Goal: Information Seeking & Learning: Learn about a topic

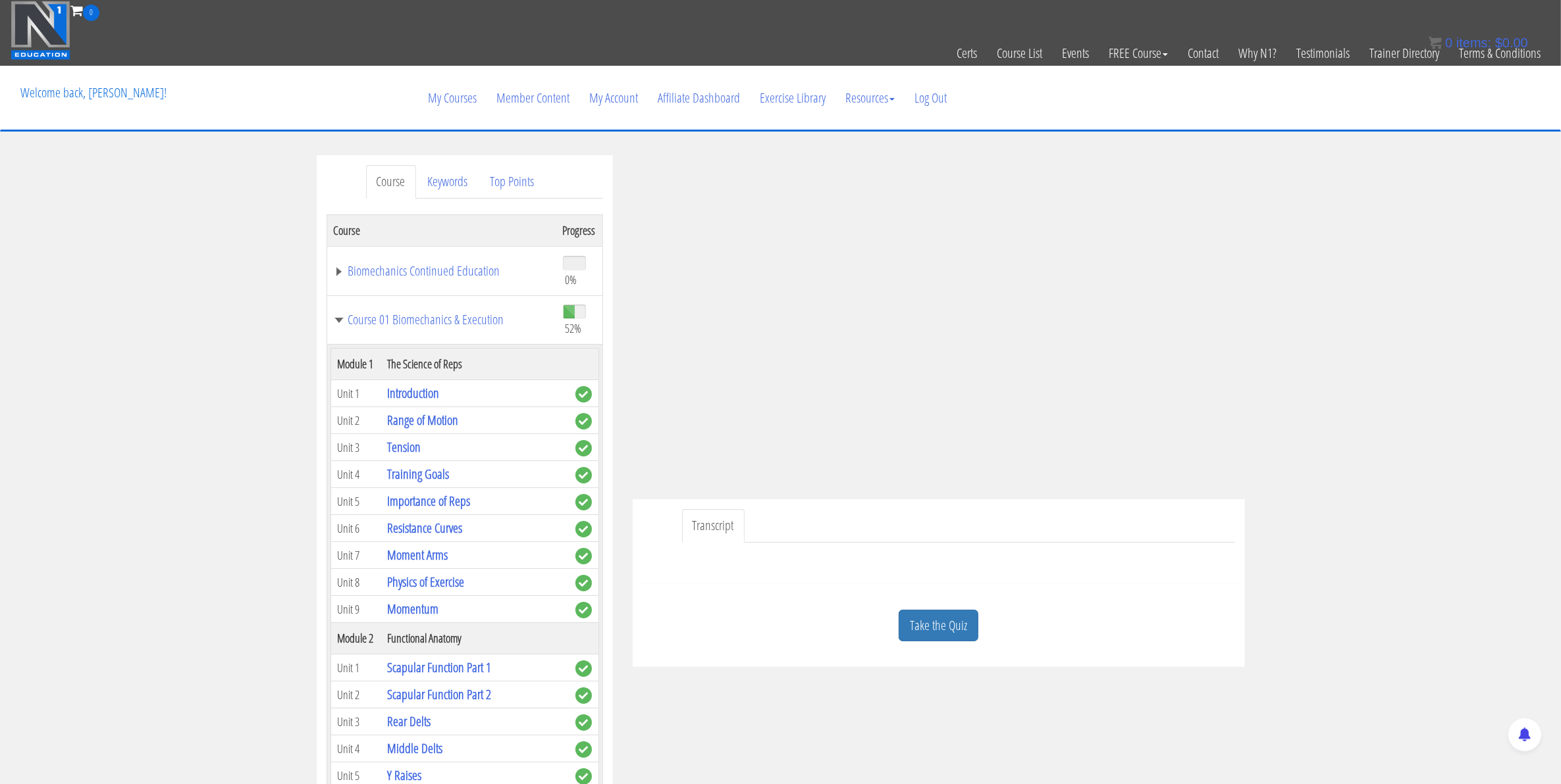
scroll to position [2632, 0]
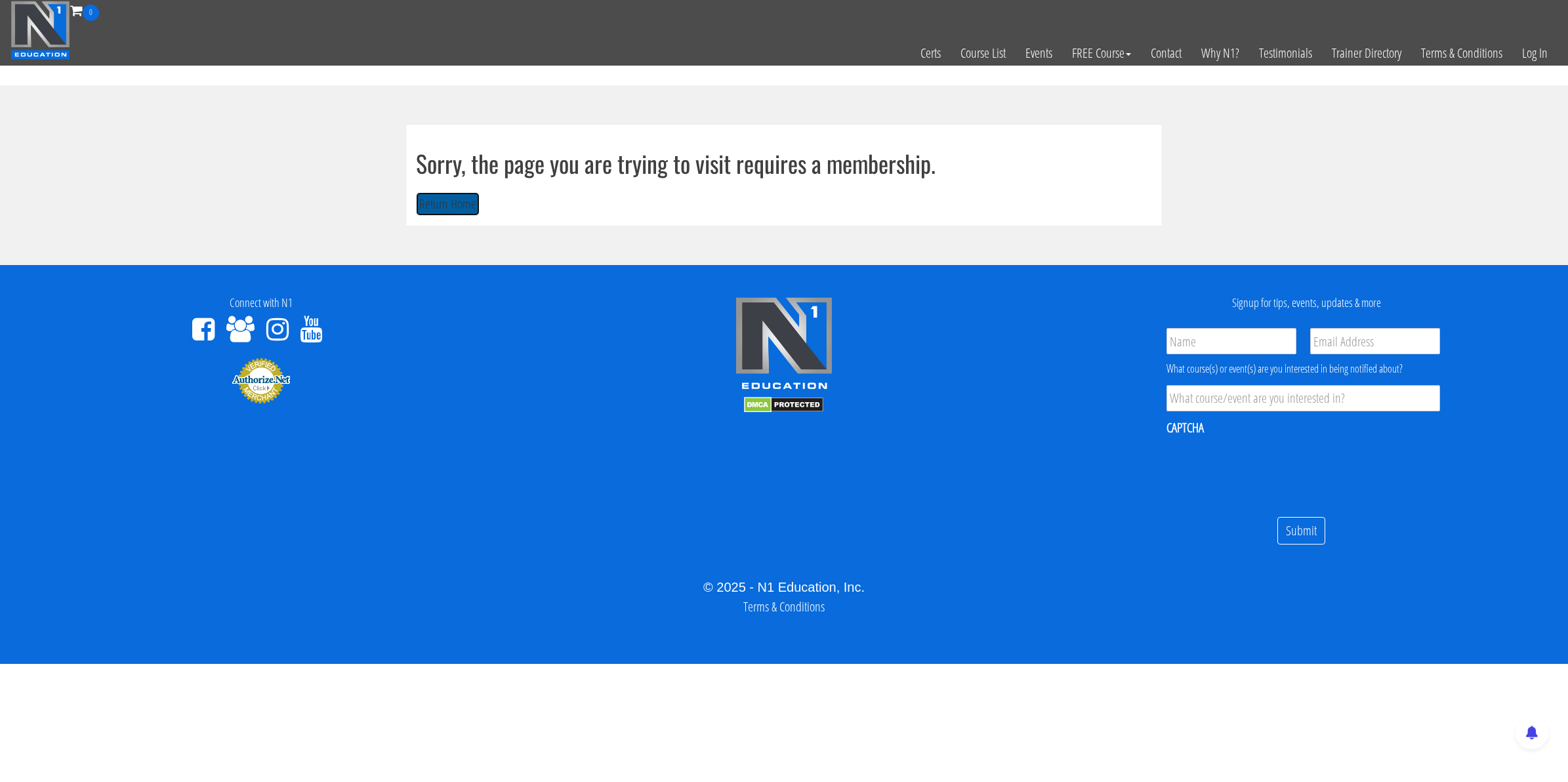
click at [436, 201] on button "Return Home" at bounding box center [447, 204] width 64 height 24
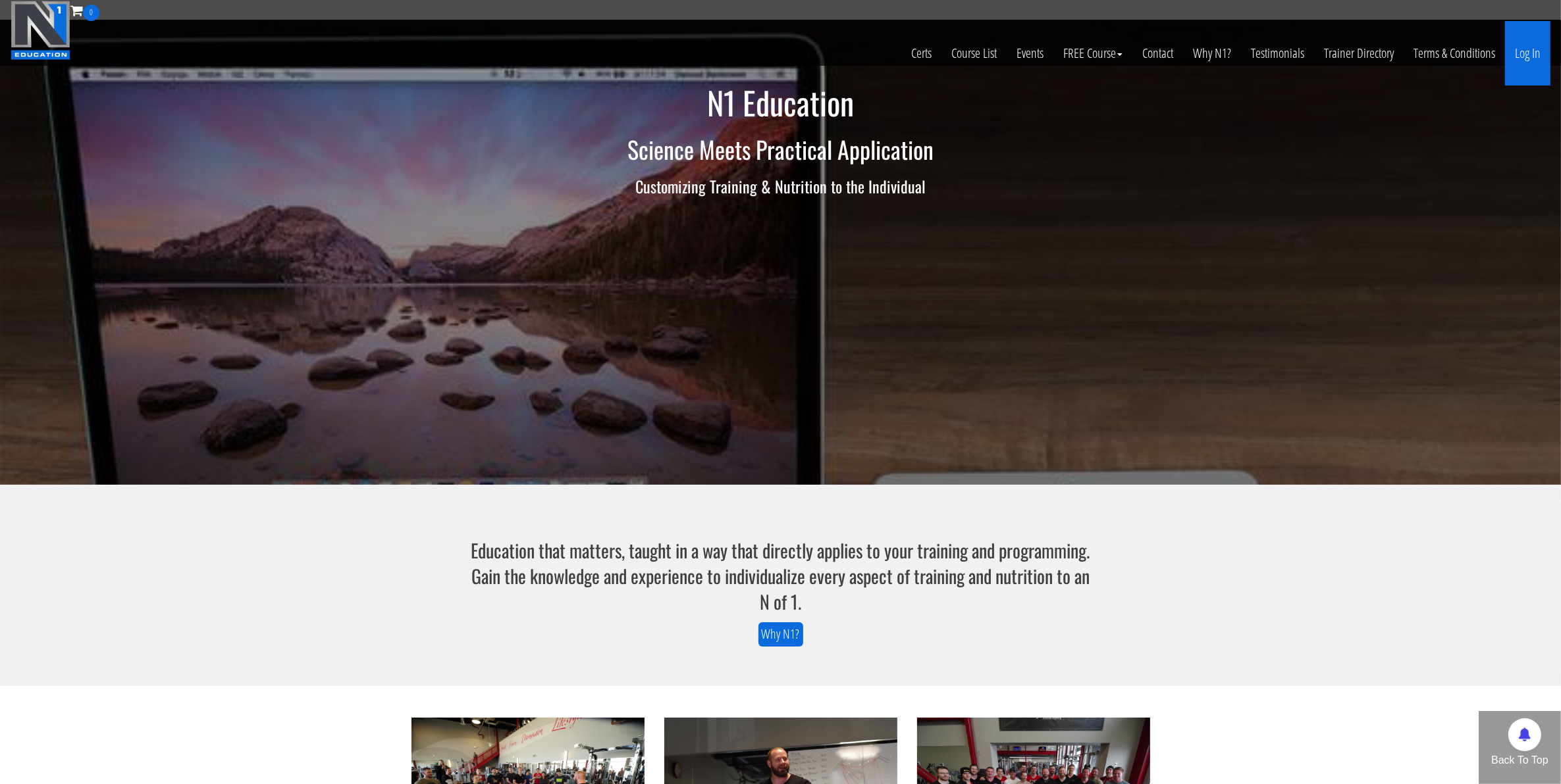
click at [1526, 61] on link "Log In" at bounding box center [1528, 53] width 46 height 64
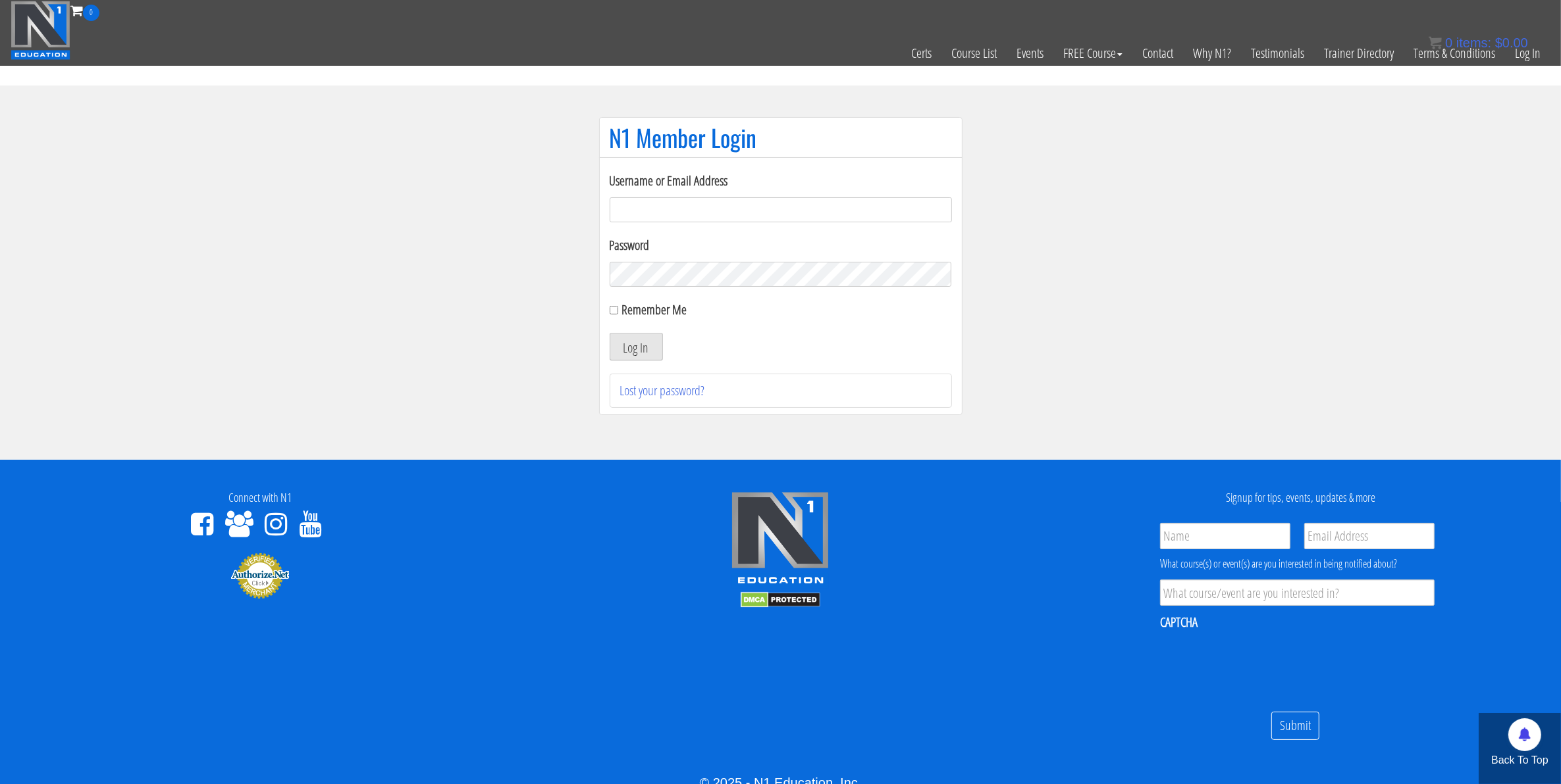
type input "mccademorgan1@gmail.com"
click at [627, 348] on button "Log In" at bounding box center [637, 346] width 54 height 28
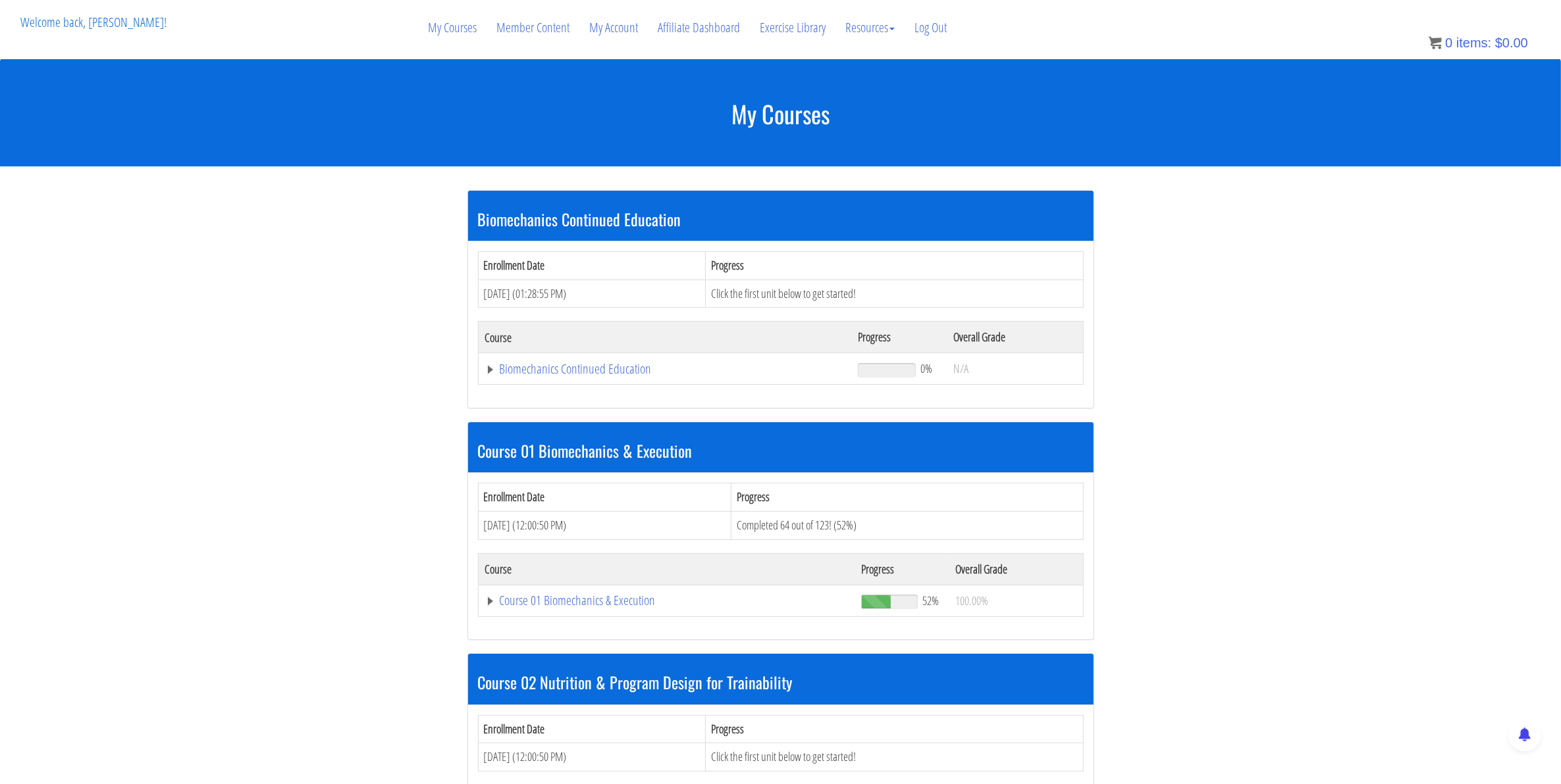
scroll to position [83, 0]
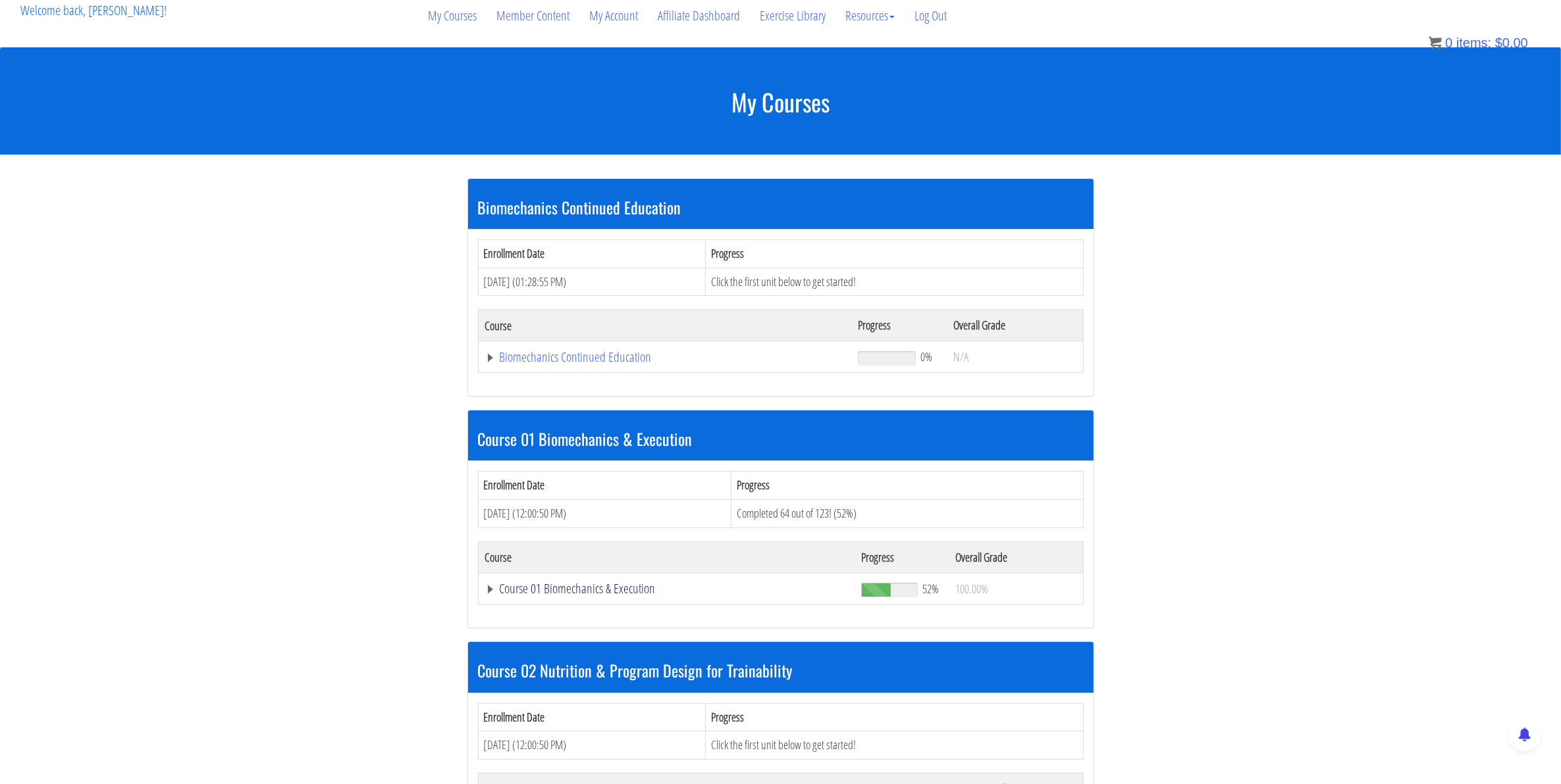
click at [561, 593] on link "Course 01 Biomechanics & Execution" at bounding box center [667, 588] width 363 height 13
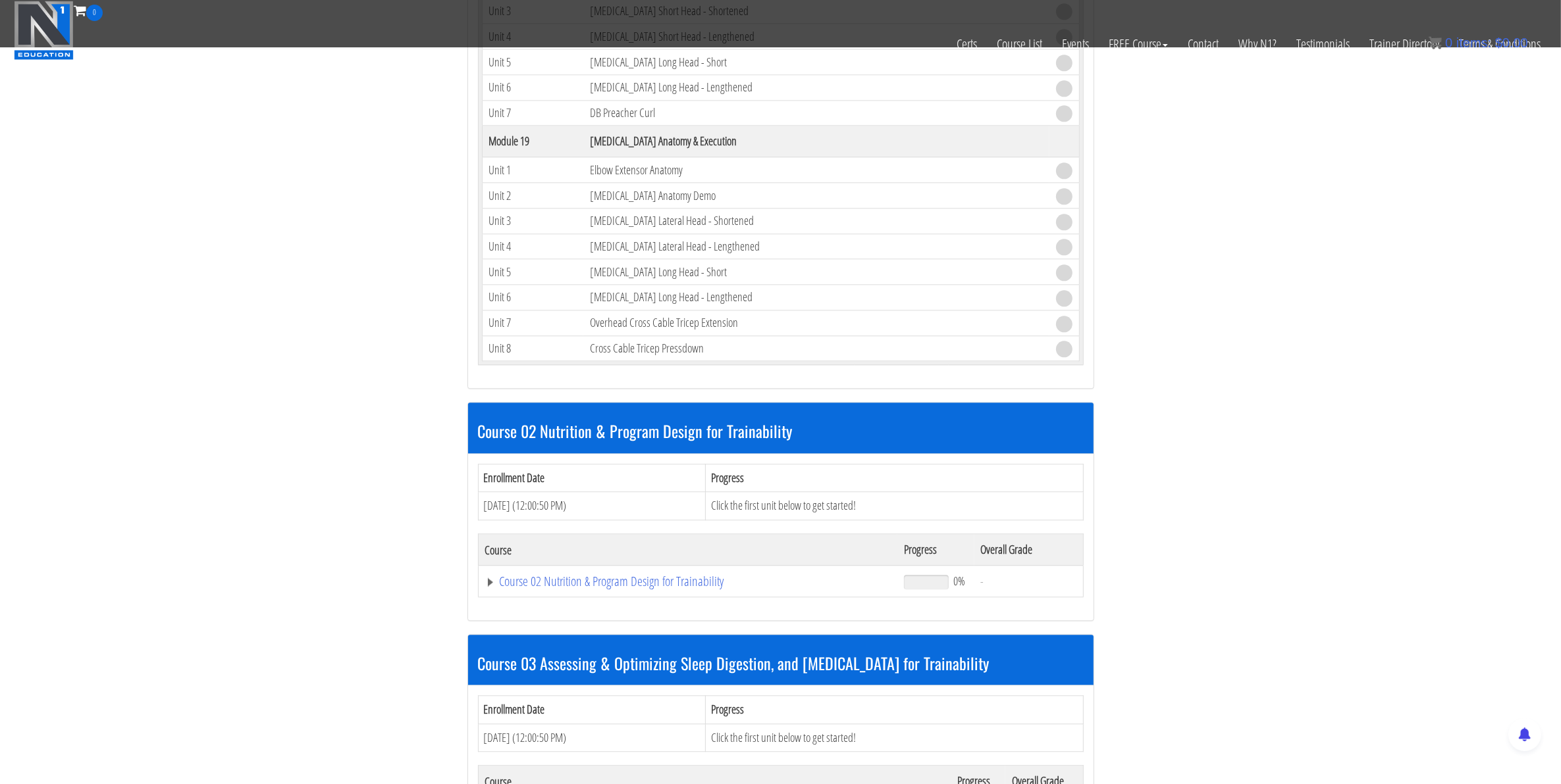
scroll to position [4276, 0]
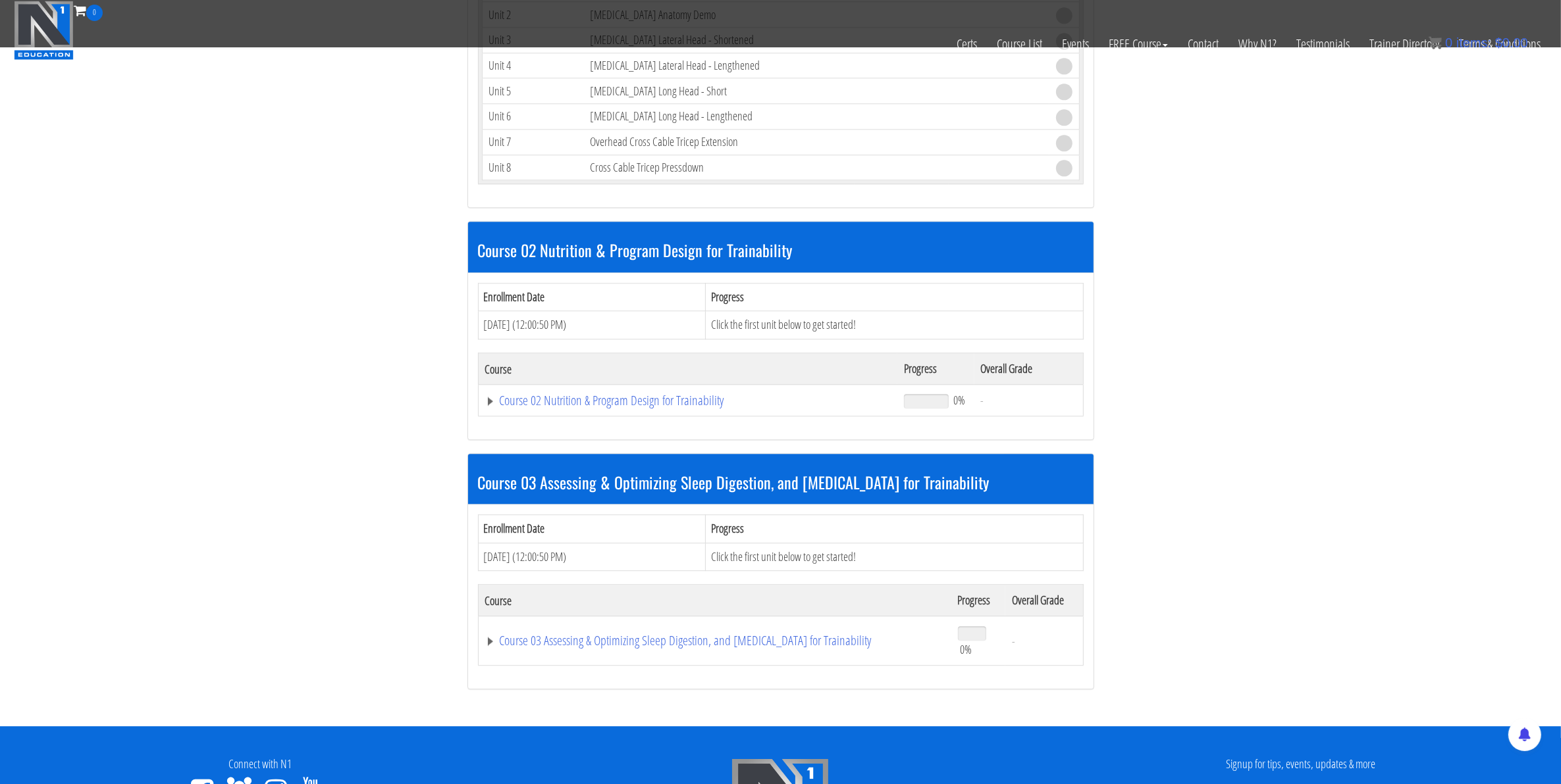
click at [538, 417] on td "Course 02 Nutrition & Program Design for Trainability" at bounding box center [687, 400] width 419 height 31
click at [538, 407] on link "Course 02 Nutrition & Program Design for Trainability" at bounding box center [688, 400] width 406 height 13
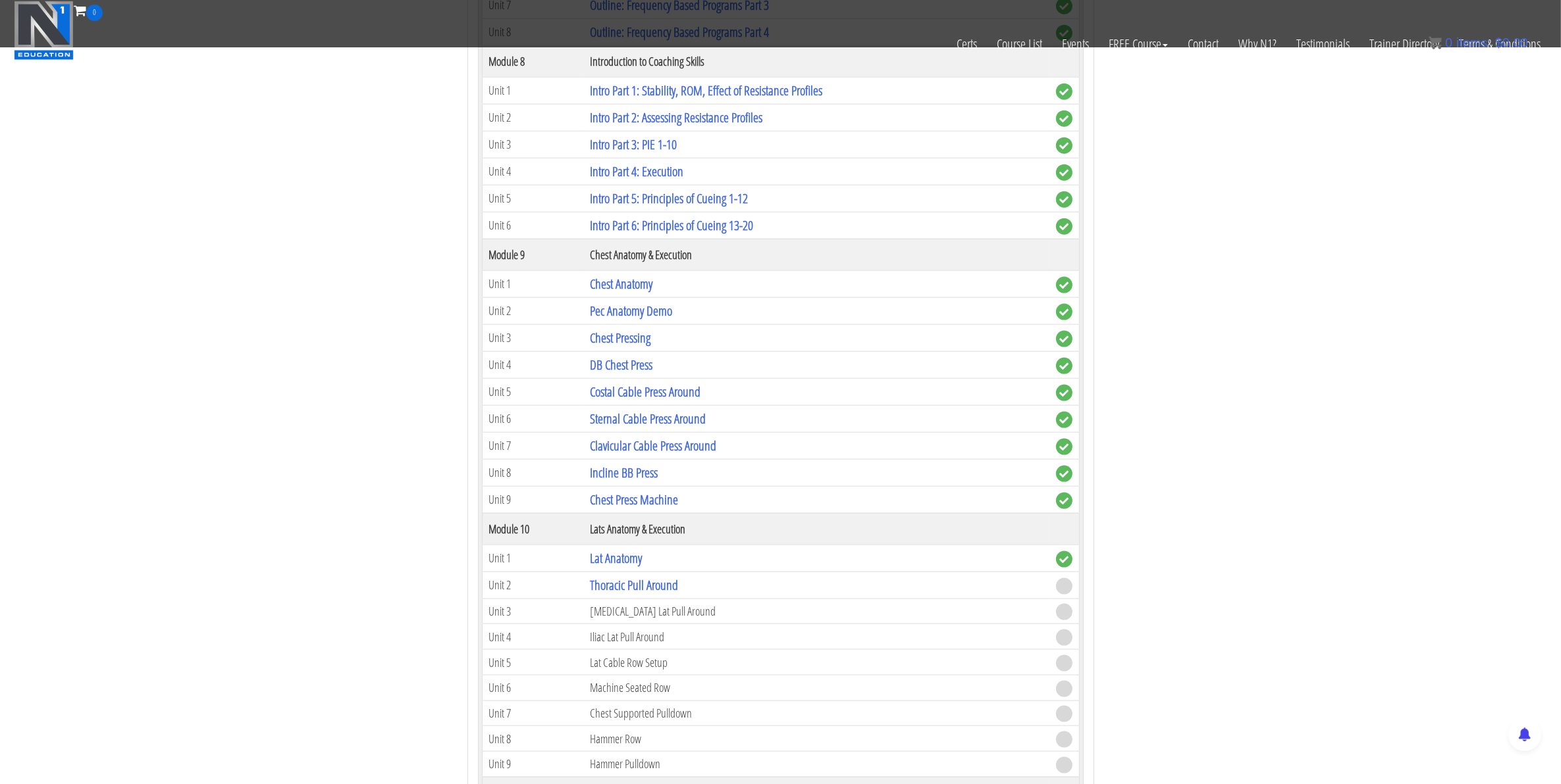
scroll to position [2056, 0]
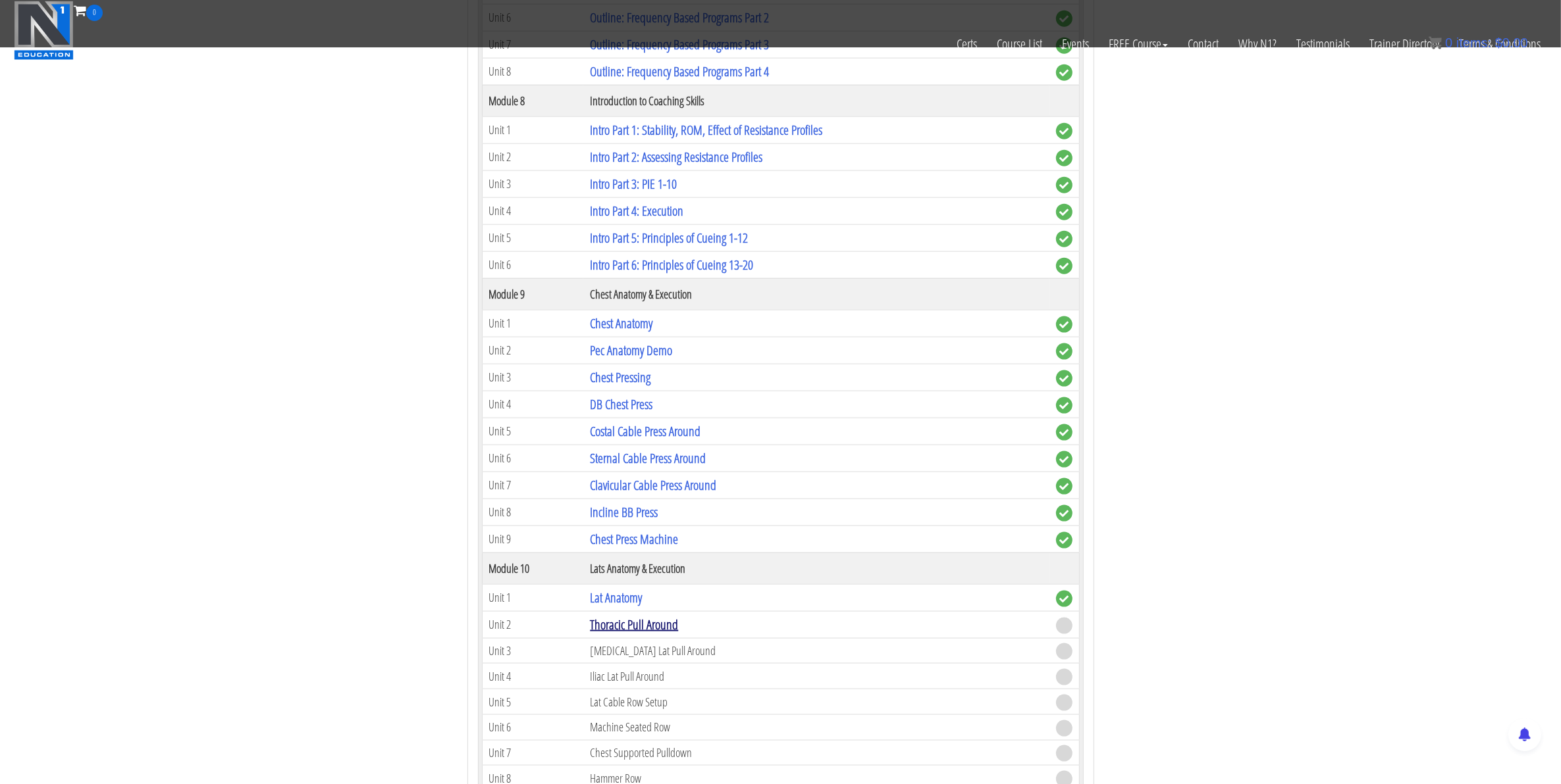
click at [657, 634] on link "Thoracic Pull Around" at bounding box center [634, 624] width 88 height 18
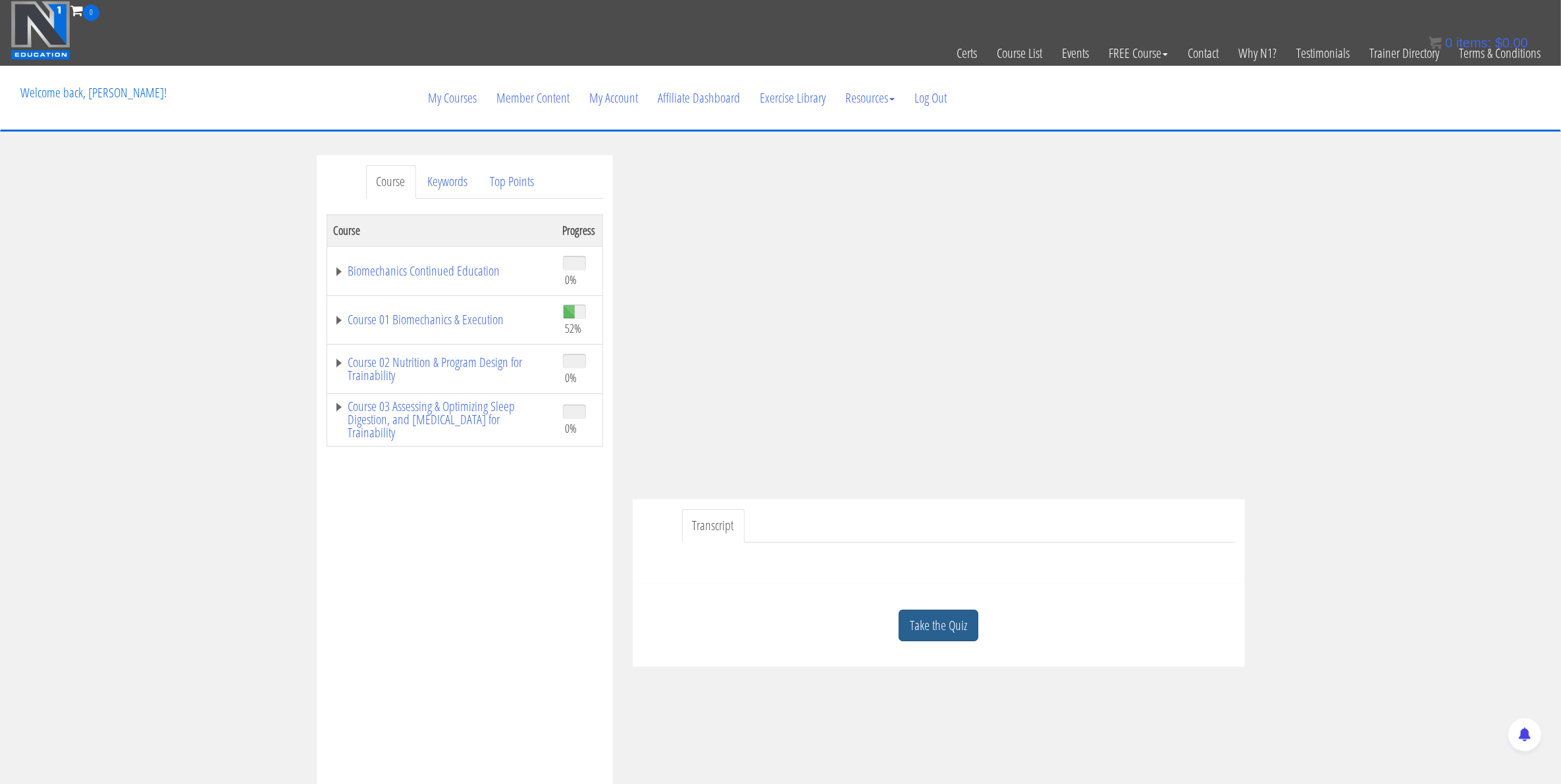
click at [952, 623] on link "Take the Quiz" at bounding box center [938, 626] width 79 height 32
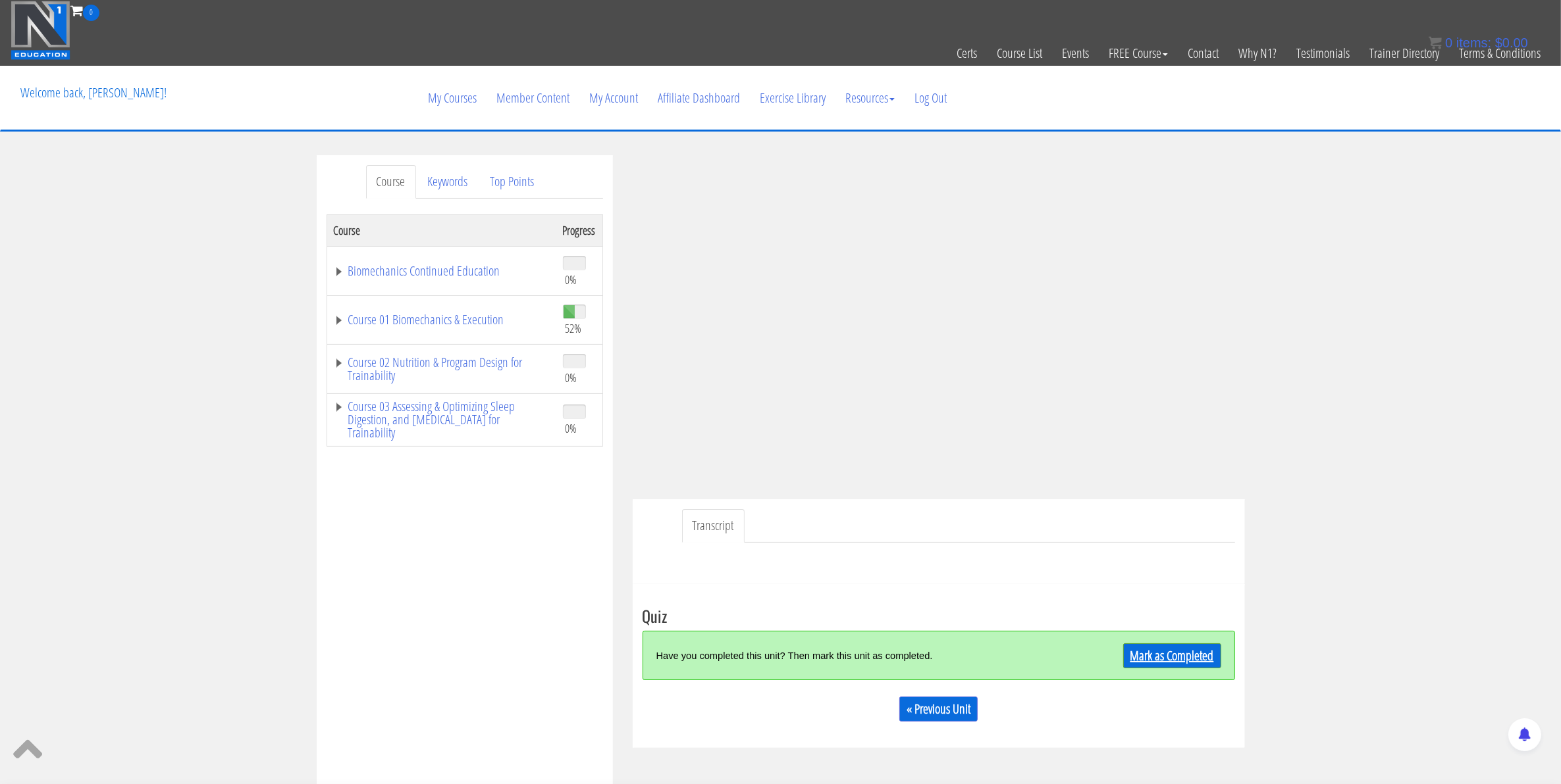
click at [1186, 653] on link "Mark as Completed" at bounding box center [1172, 656] width 98 height 25
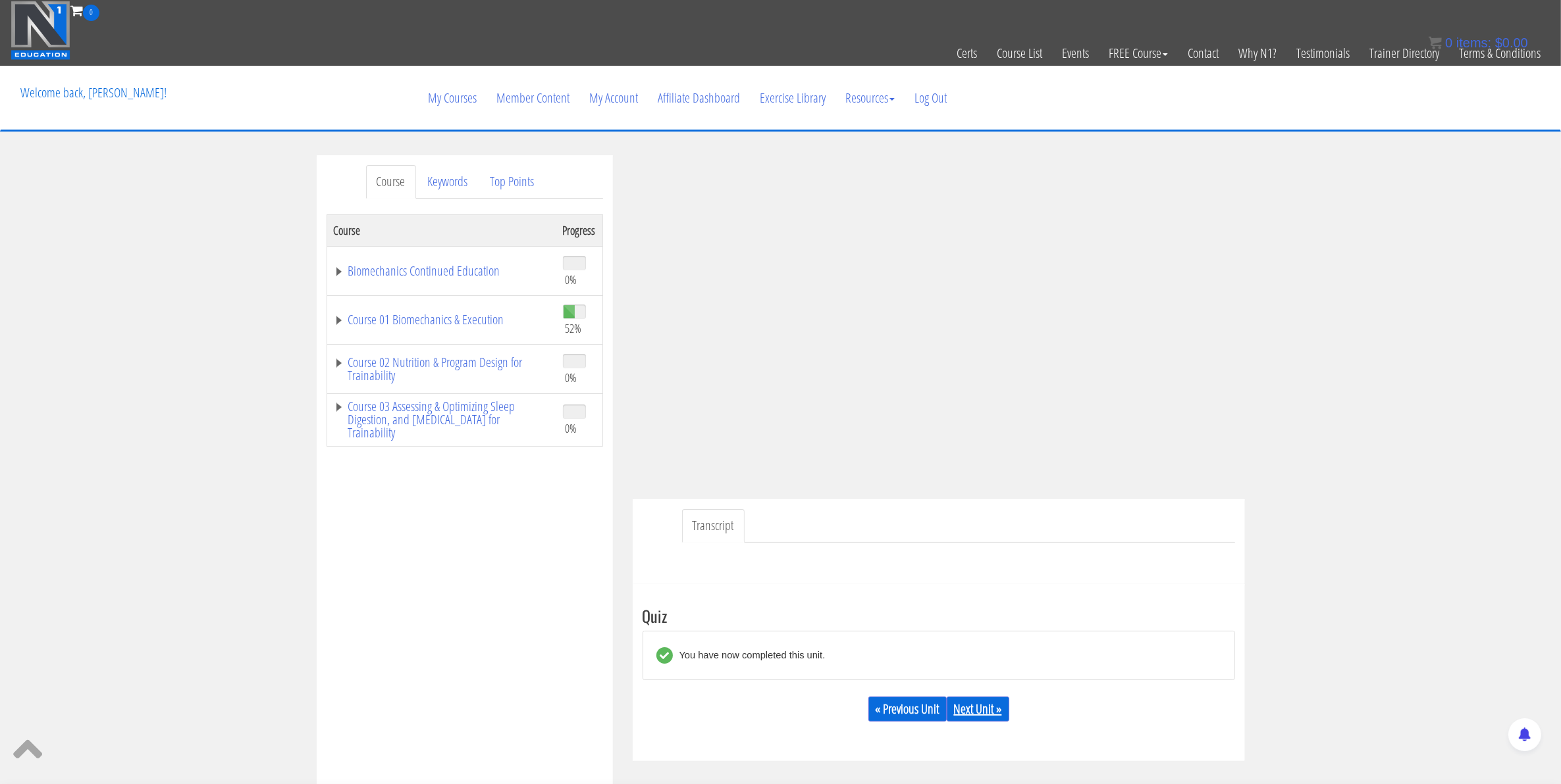
click at [984, 718] on link "Next Unit »" at bounding box center [977, 709] width 62 height 25
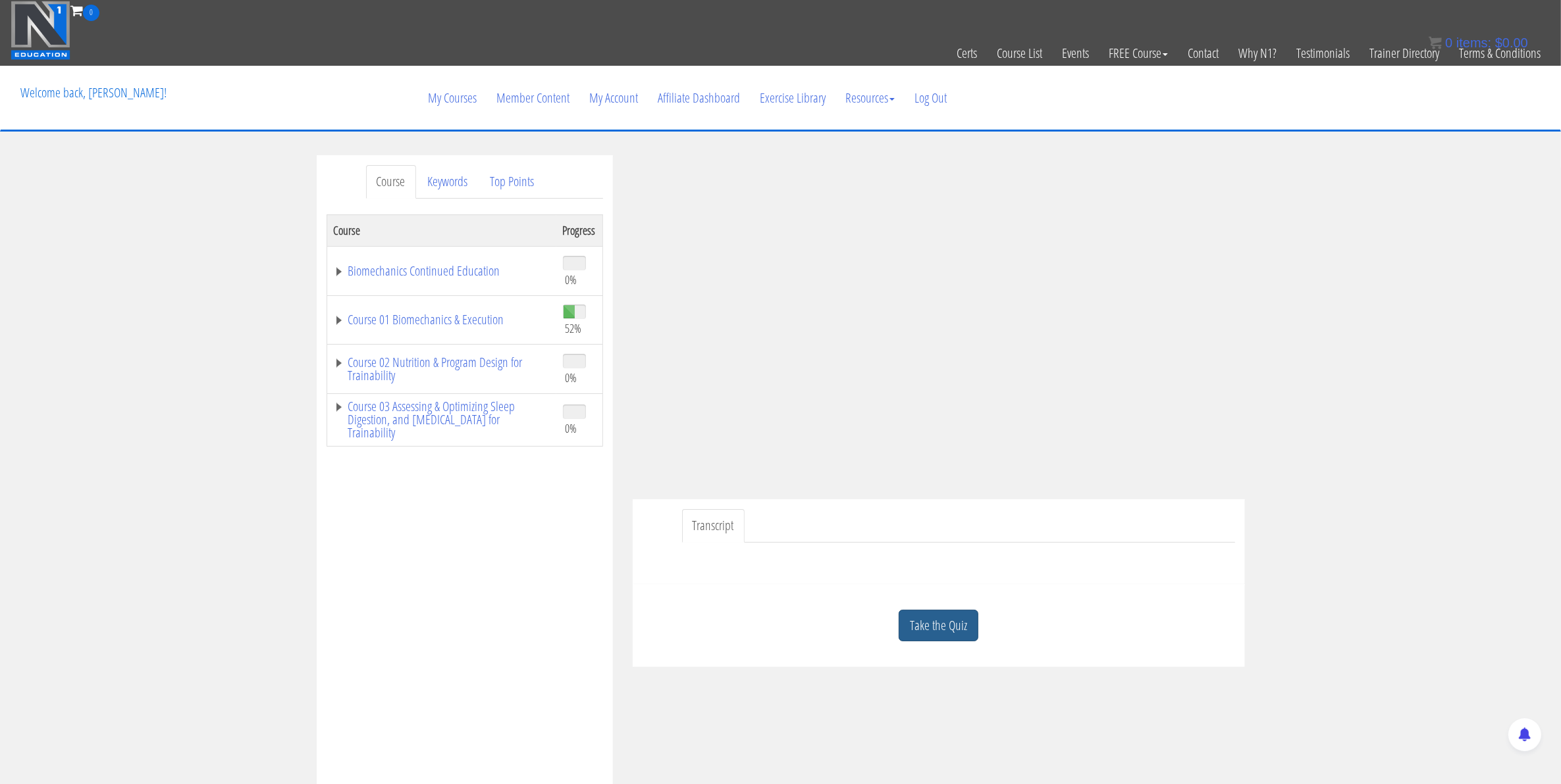
click at [935, 634] on link "Take the Quiz" at bounding box center [938, 626] width 79 height 32
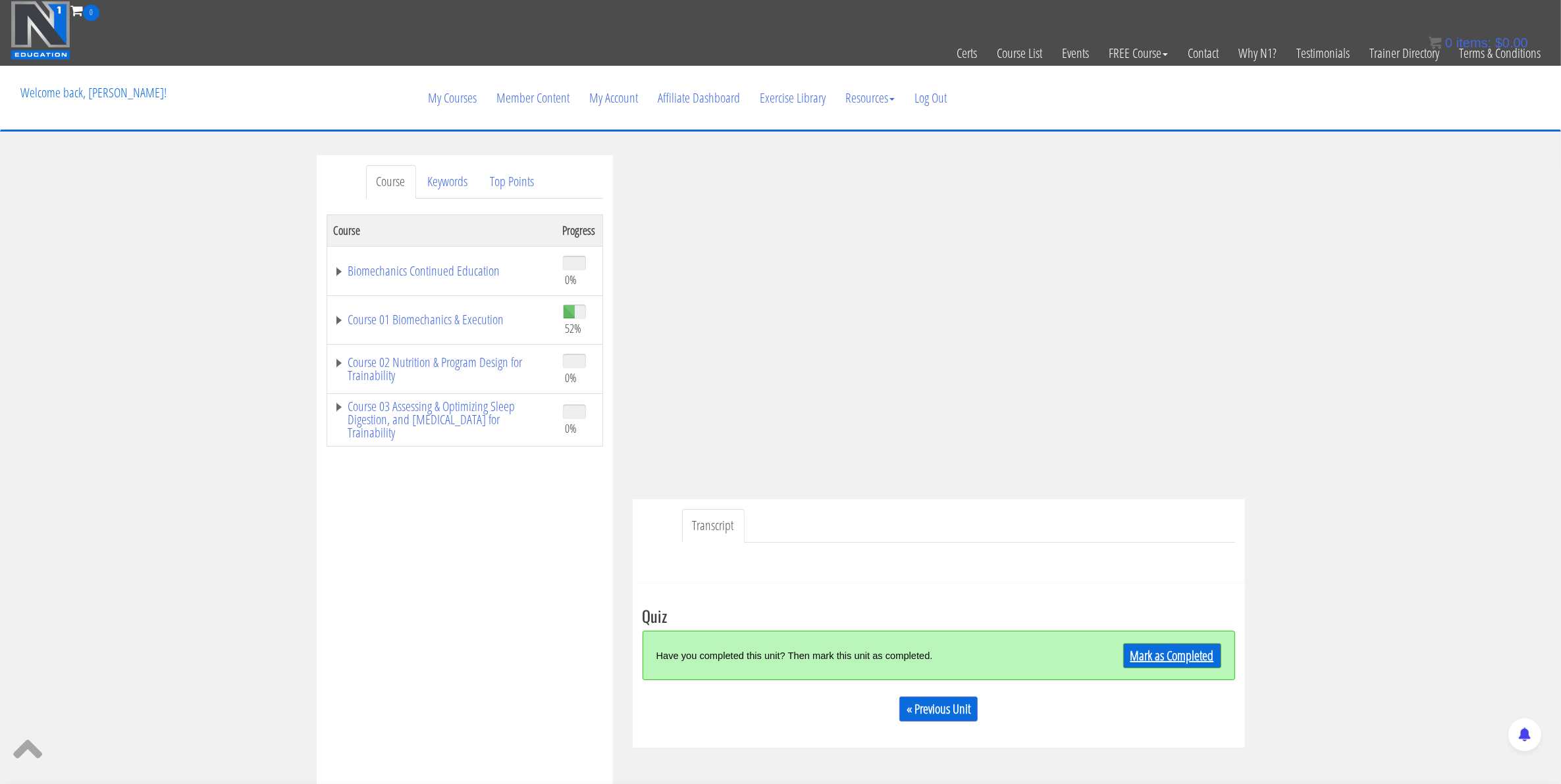
click at [1135, 646] on link "Mark as Completed" at bounding box center [1172, 656] width 98 height 25
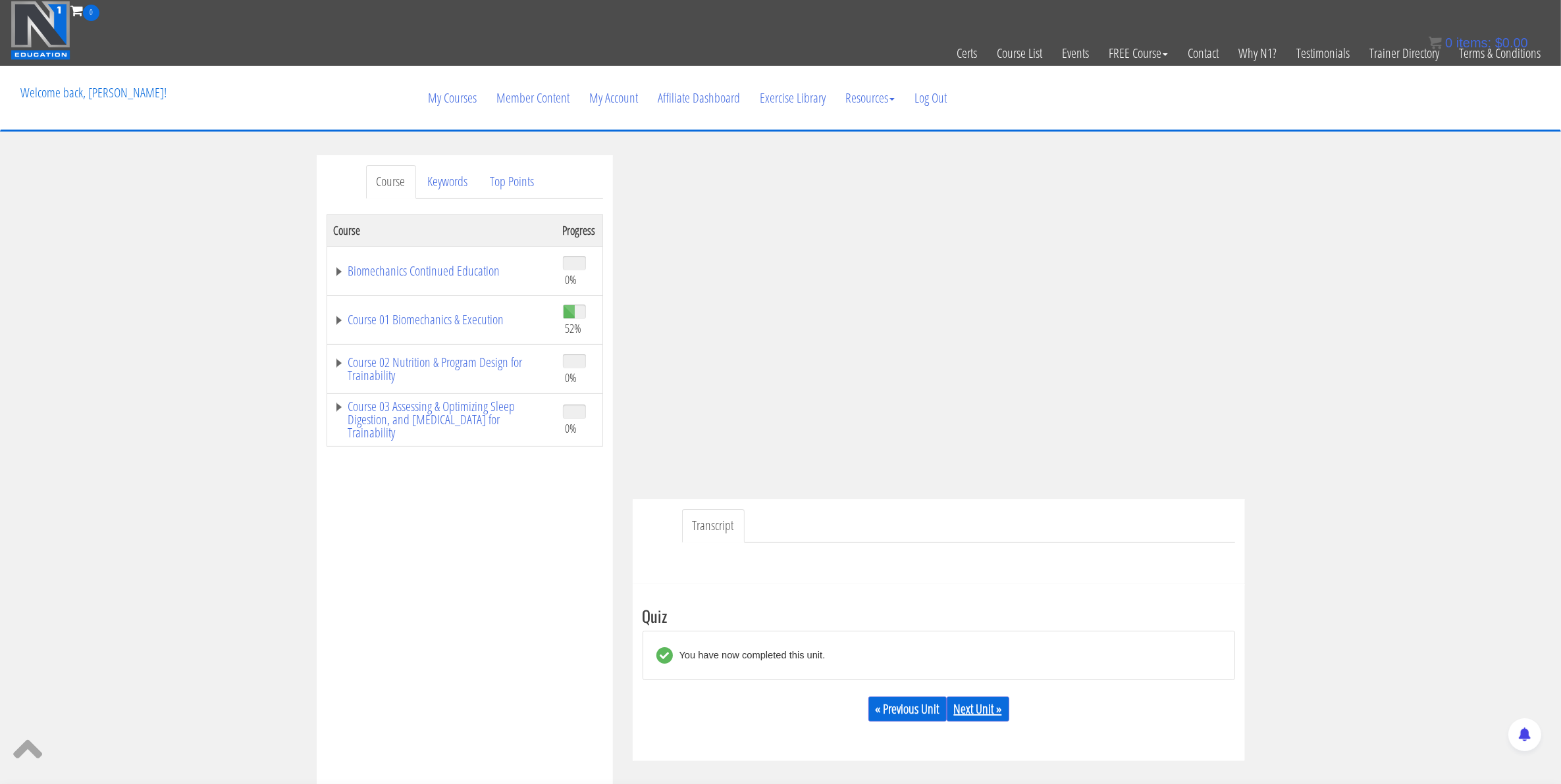
click at [981, 705] on link "Next Unit »" at bounding box center [977, 709] width 62 height 25
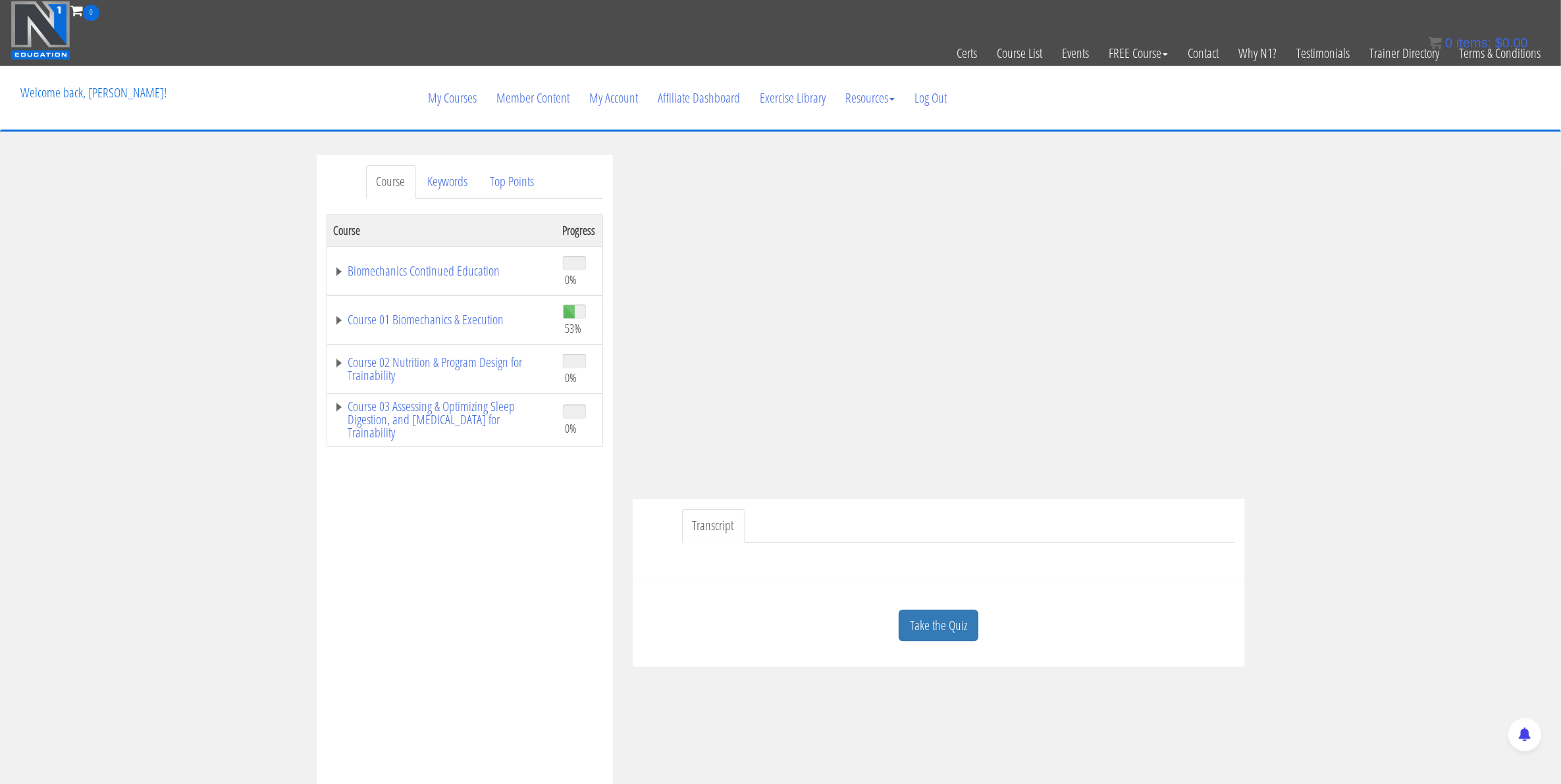
drag, startPoint x: 915, startPoint y: 619, endPoint x: 873, endPoint y: 623, distance: 42.2
click at [915, 619] on link "Take the Quiz" at bounding box center [938, 626] width 79 height 32
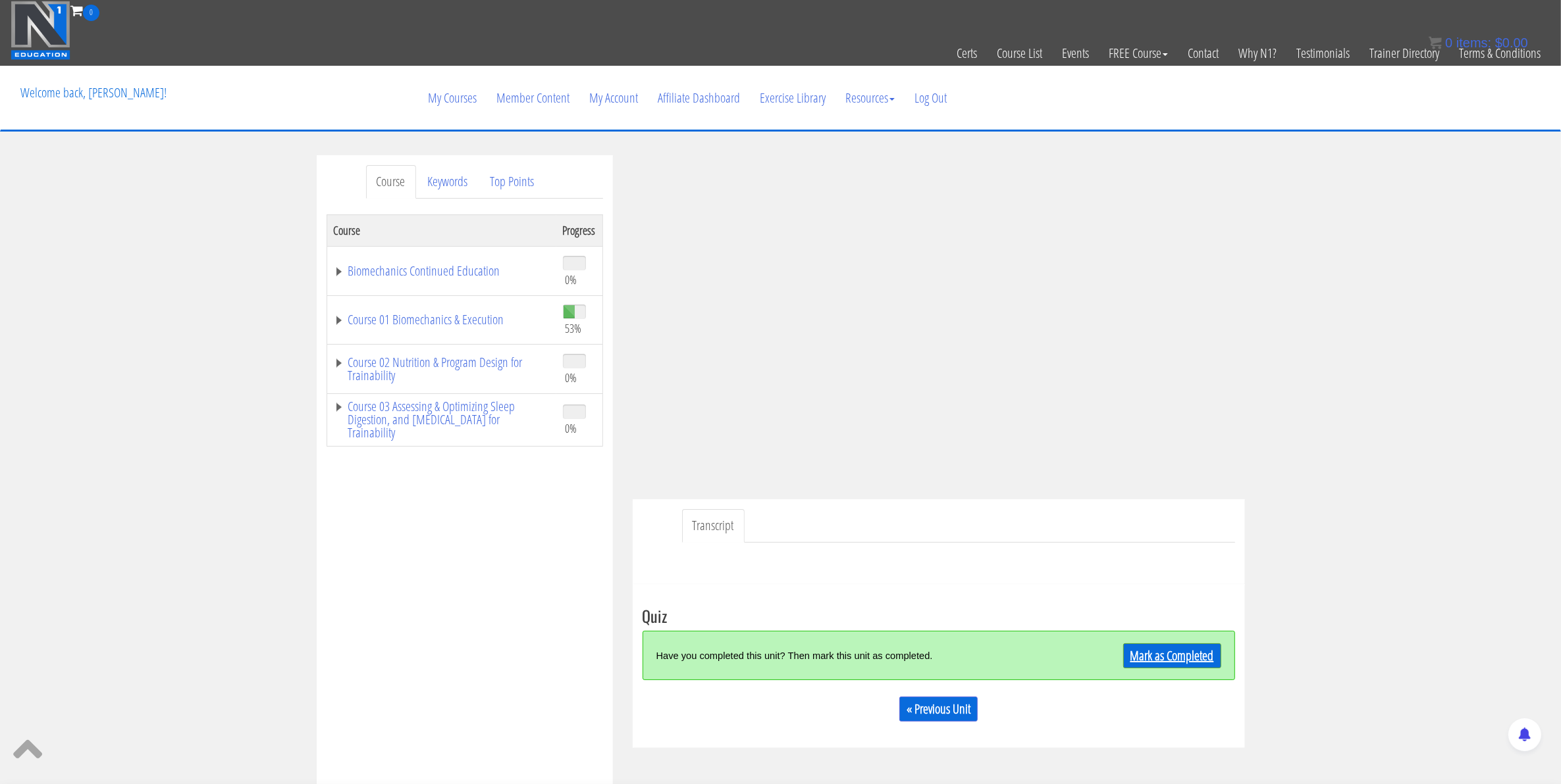
click at [1154, 662] on link "Mark as Completed" at bounding box center [1172, 656] width 98 height 25
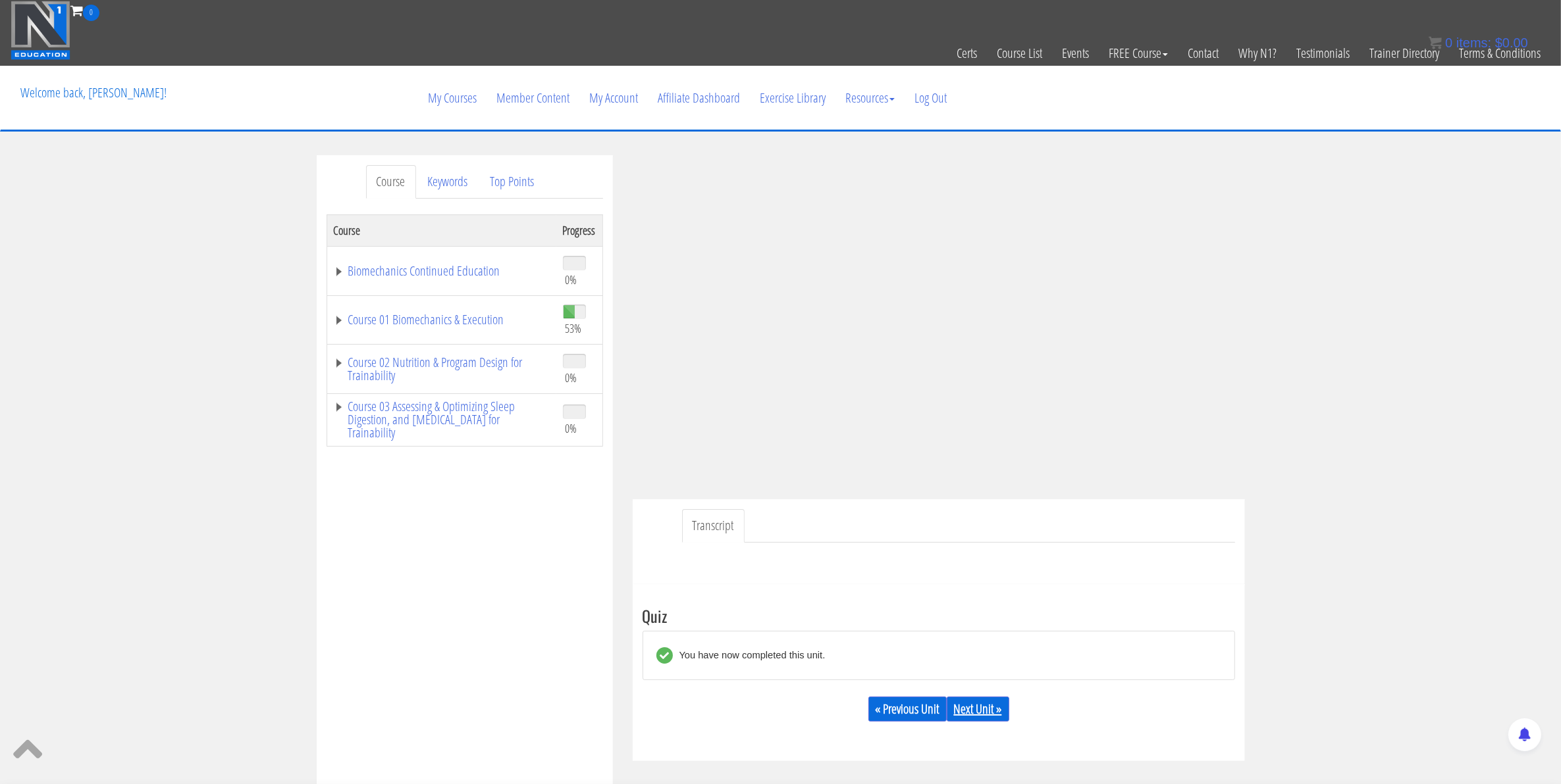
click at [972, 705] on link "Next Unit »" at bounding box center [977, 709] width 62 height 25
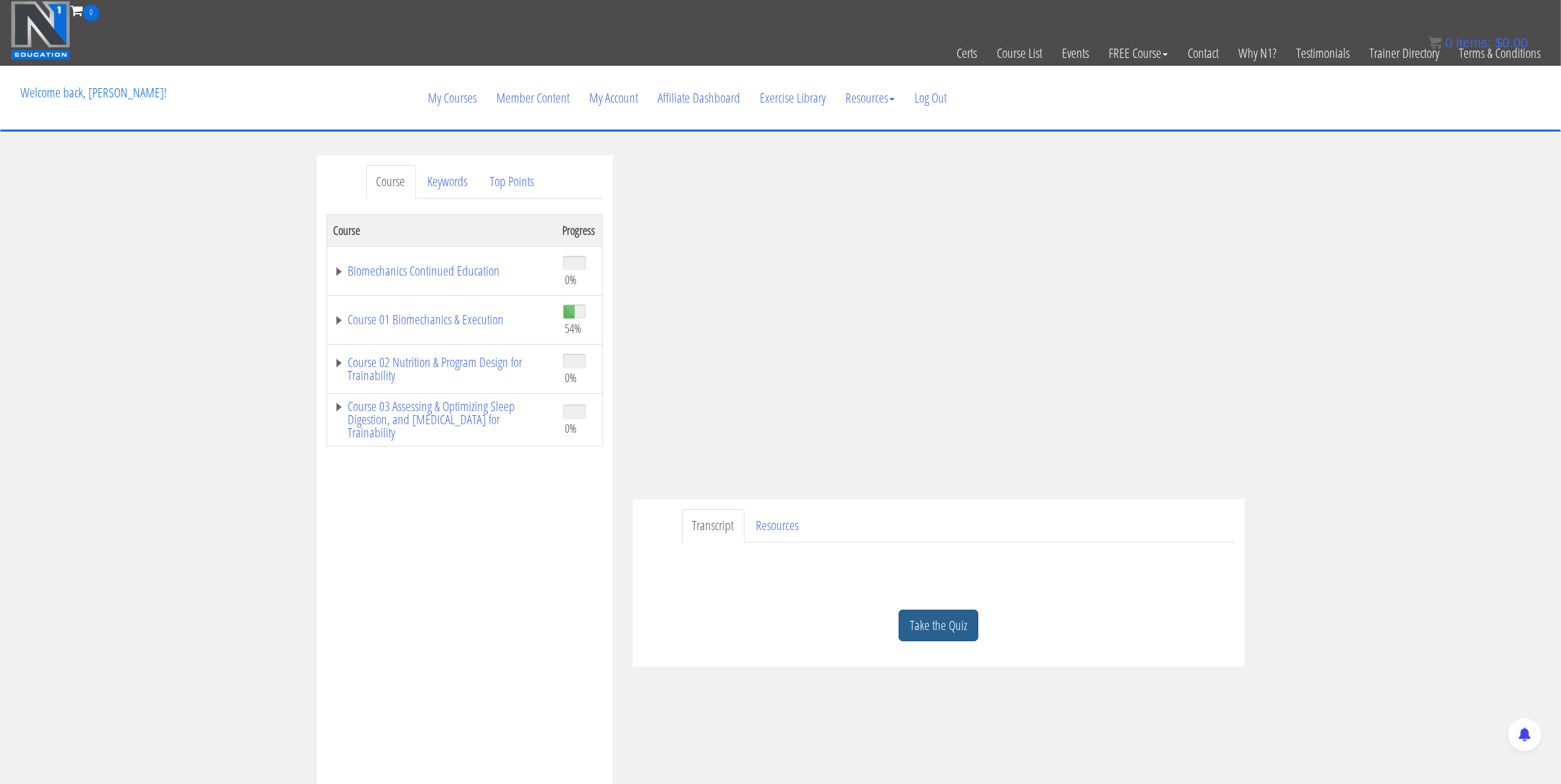
click at [957, 631] on link "Take the Quiz" at bounding box center [938, 626] width 79 height 32
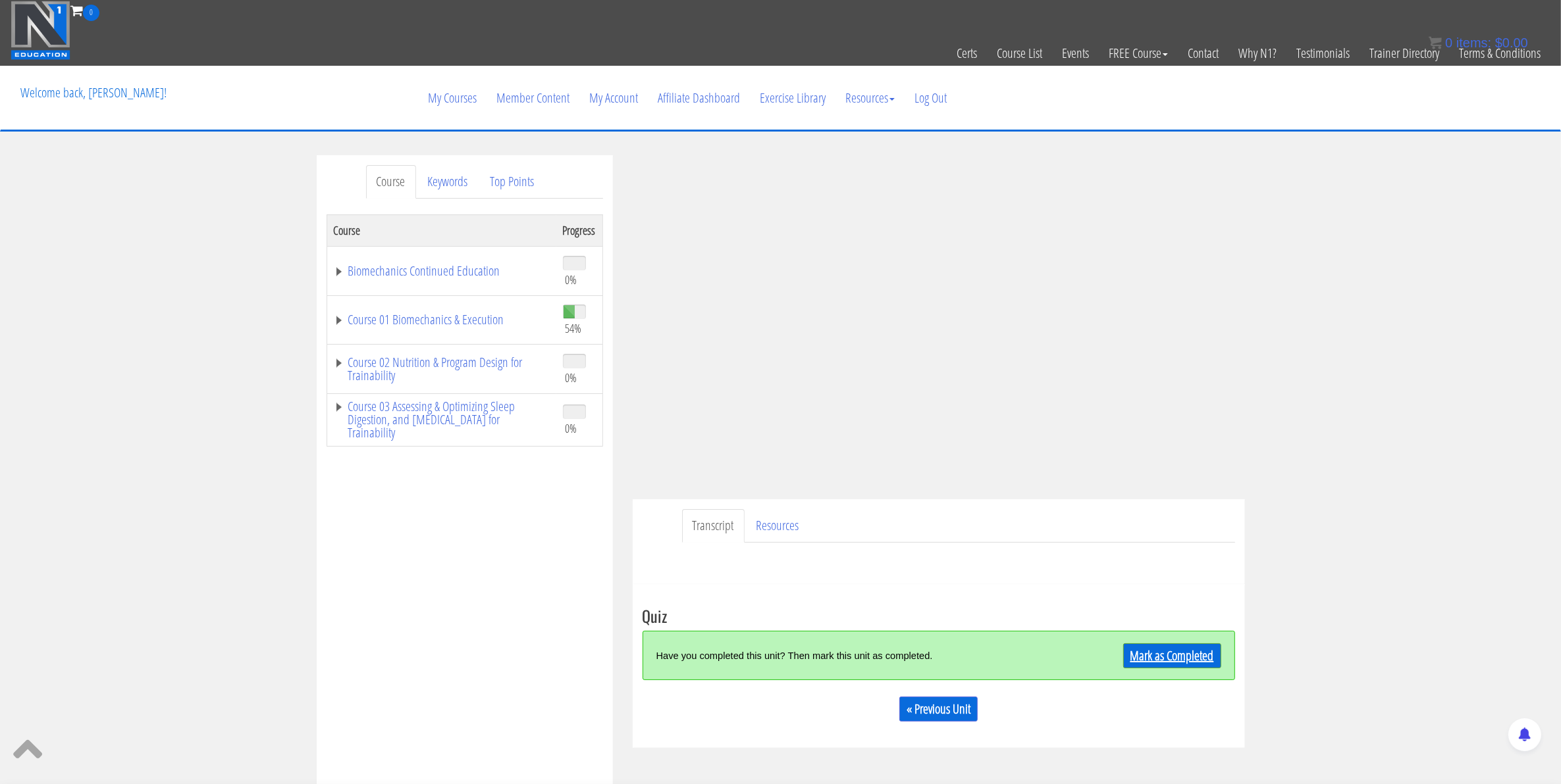
click at [1159, 653] on link "Mark as Completed" at bounding box center [1172, 656] width 98 height 25
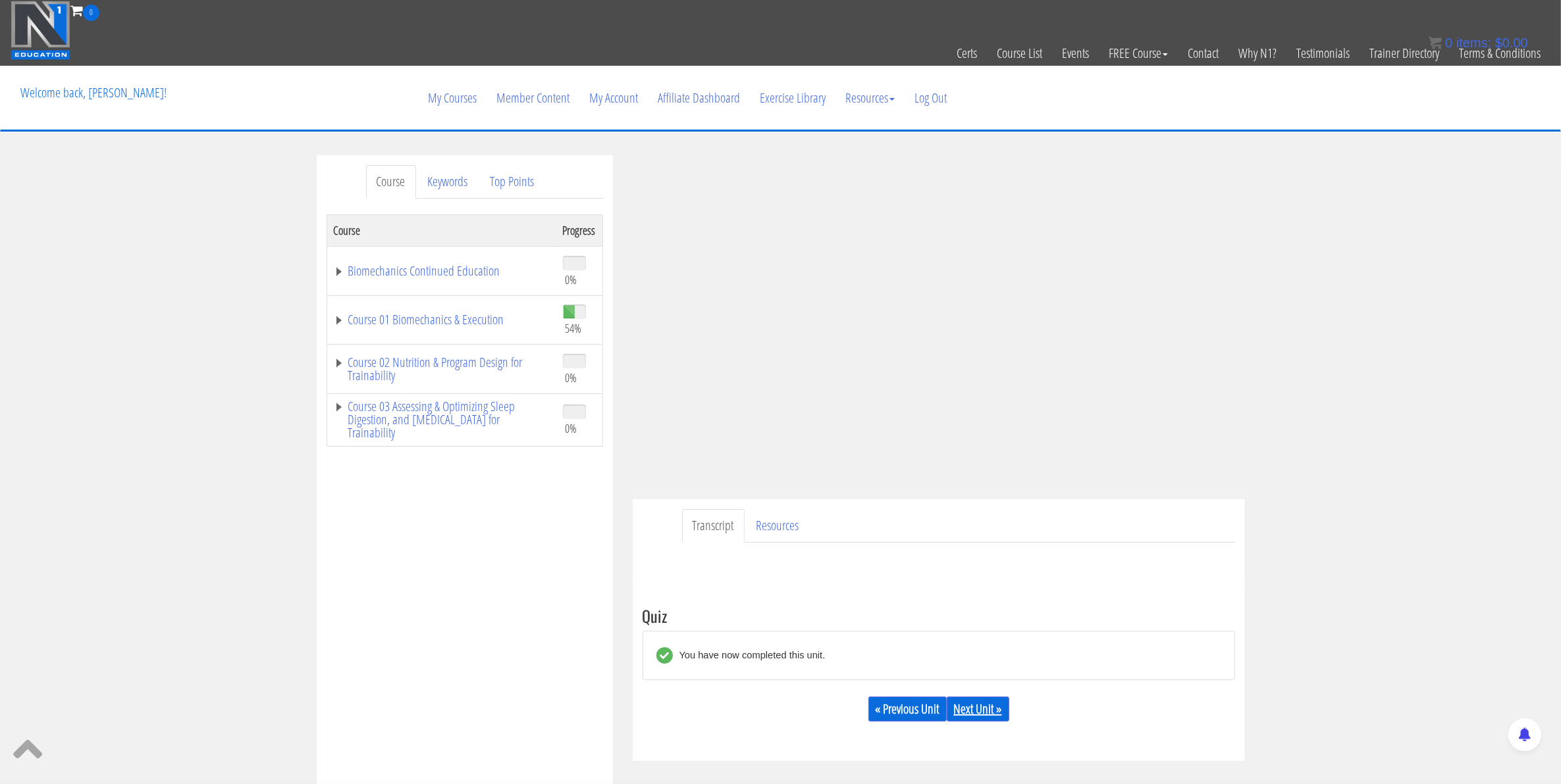
click at [981, 715] on link "Next Unit »" at bounding box center [977, 709] width 62 height 25
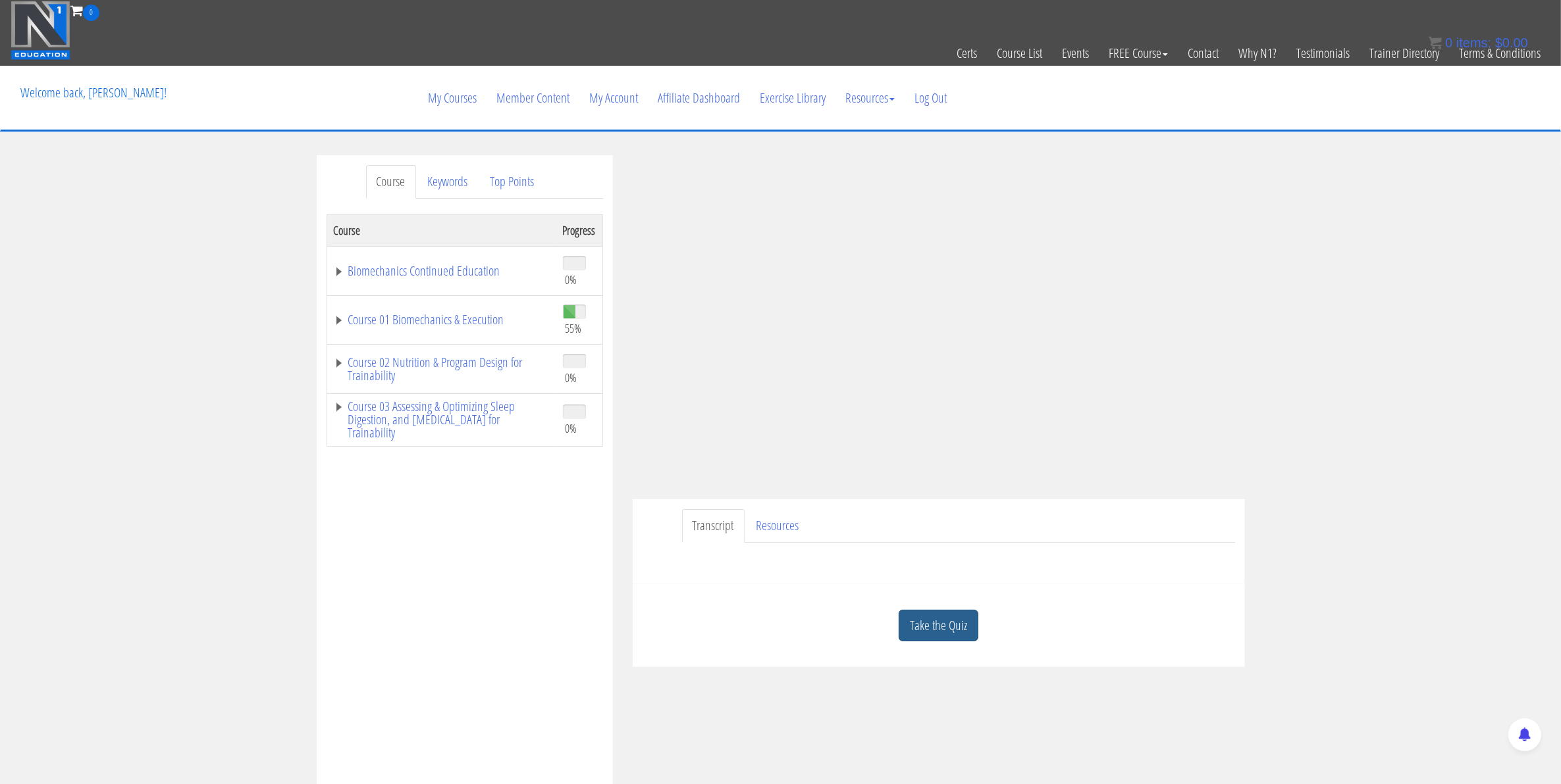
drag, startPoint x: 910, startPoint y: 626, endPoint x: 913, endPoint y: 601, distance: 25.2
click at [913, 622] on link "Take the Quiz" at bounding box center [938, 626] width 79 height 32
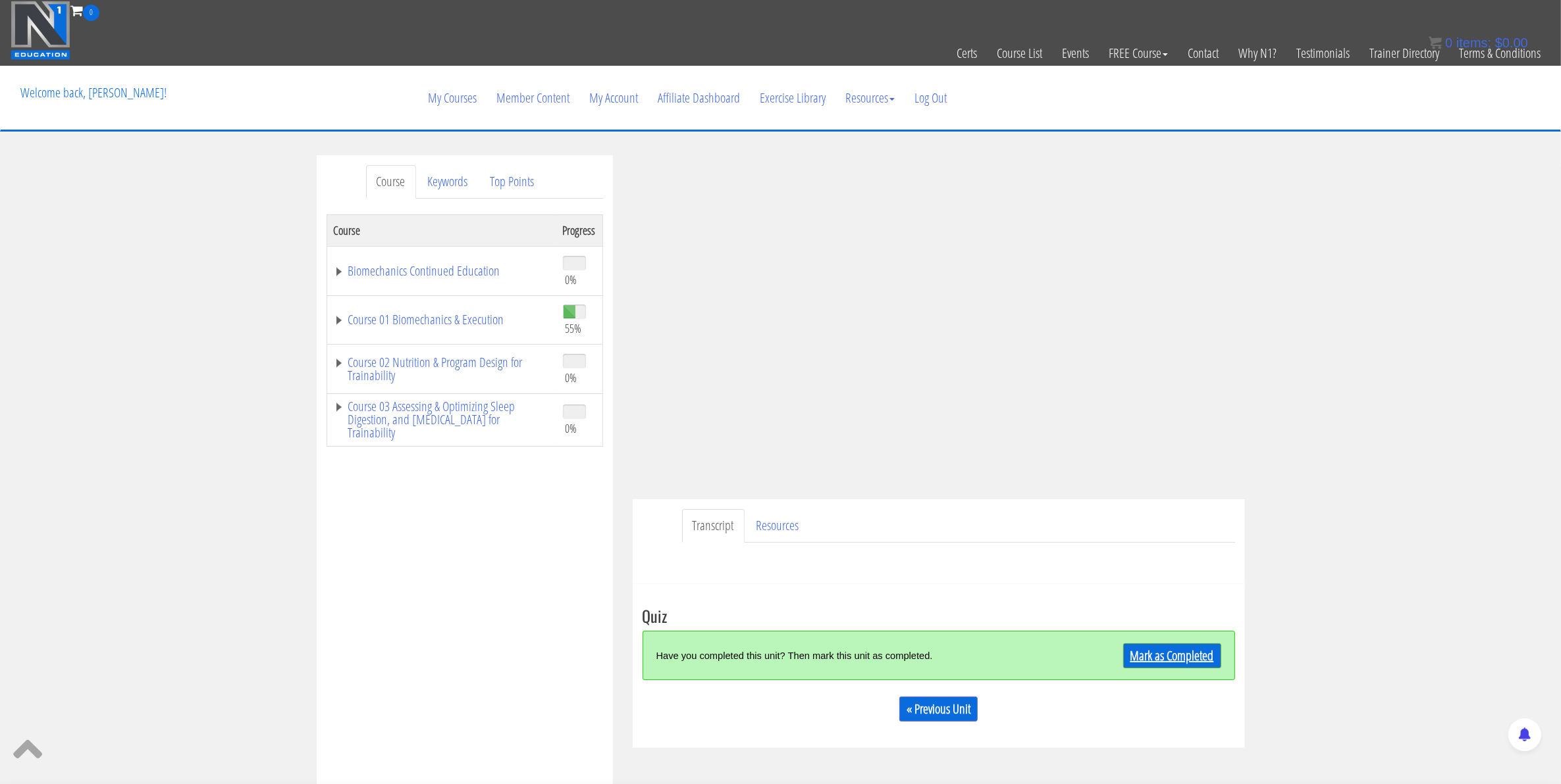
click at [1166, 658] on link "Mark as Completed" at bounding box center [1172, 656] width 98 height 25
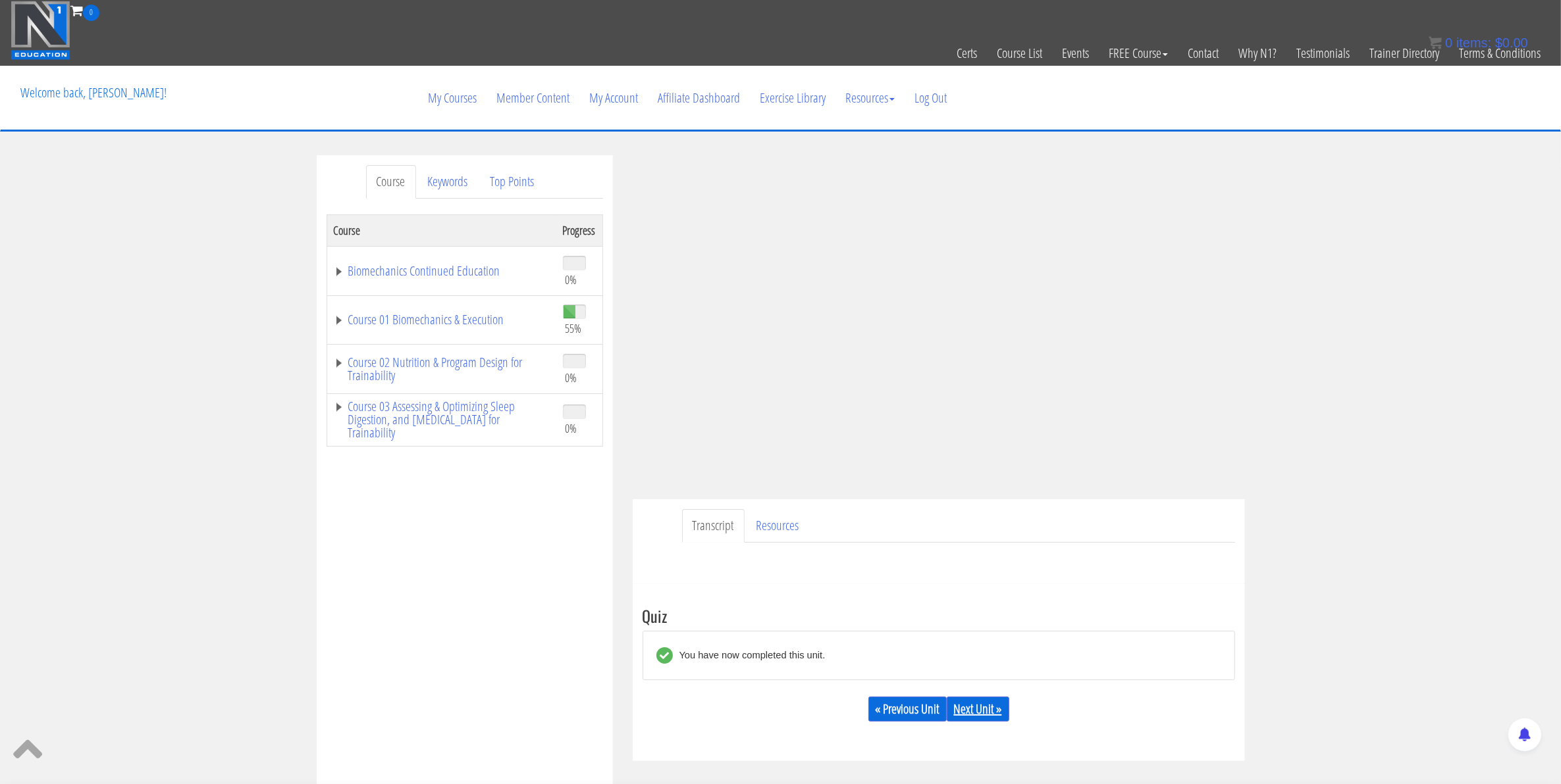
click at [965, 719] on link "Next Unit »" at bounding box center [977, 709] width 62 height 25
click at [974, 703] on link "Next Unit »" at bounding box center [977, 709] width 62 height 25
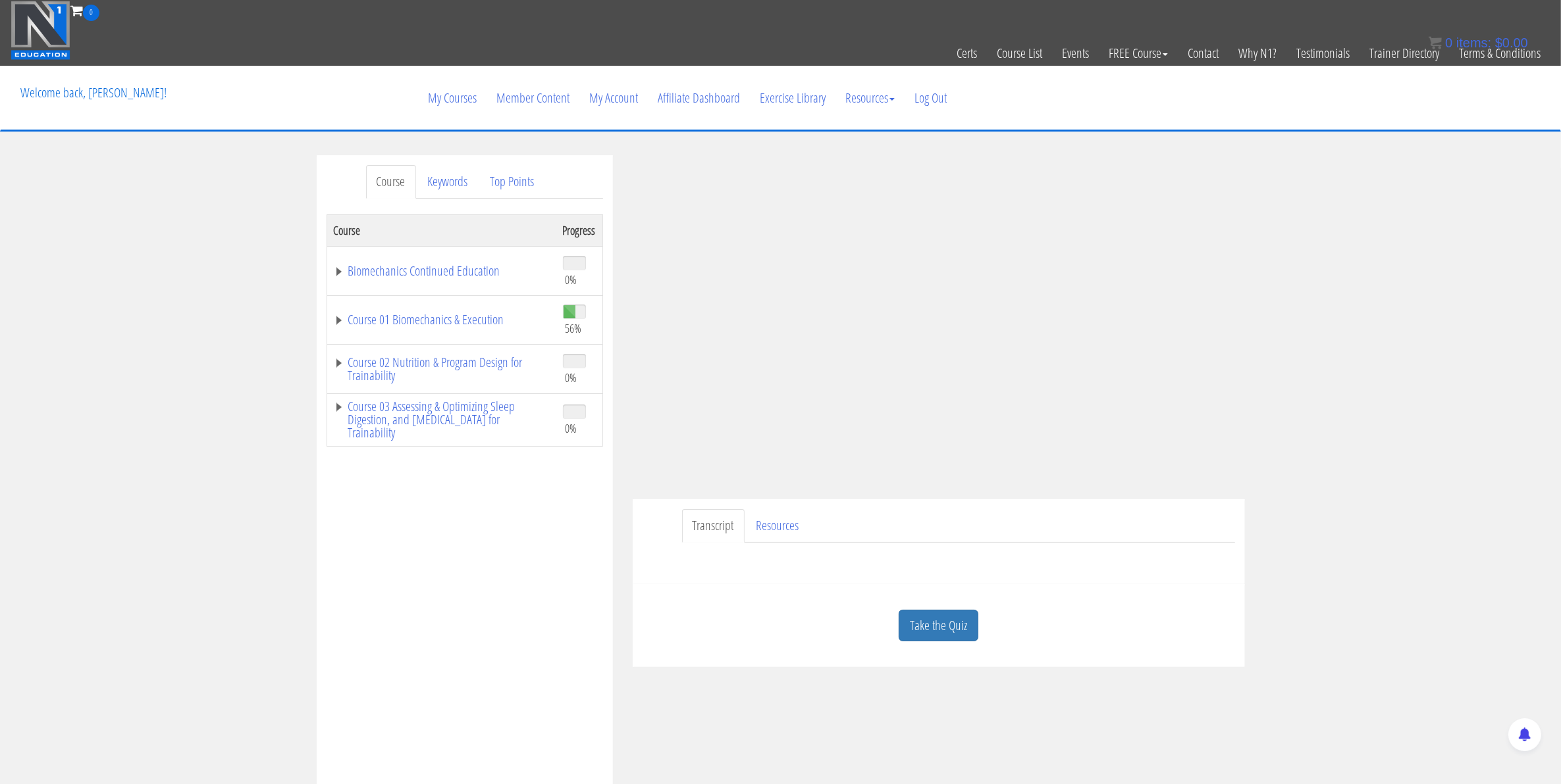
drag, startPoint x: 482, startPoint y: 229, endPoint x: 817, endPoint y: 749, distance: 618.6
click at [492, 232] on th "Course" at bounding box center [441, 230] width 230 height 31
click at [949, 635] on link "Take the Quiz" at bounding box center [938, 626] width 79 height 32
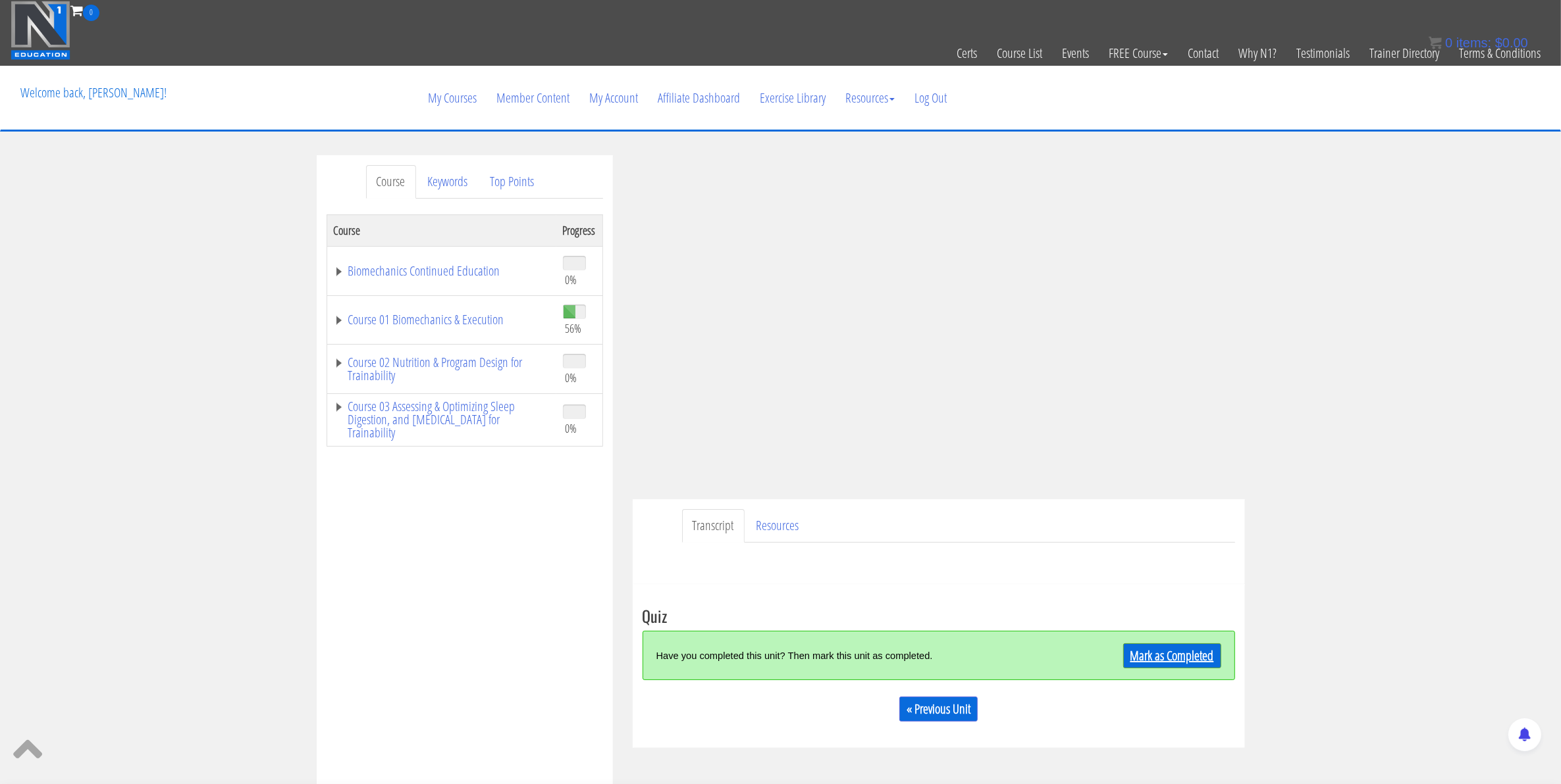
click at [1153, 649] on link "Mark as Completed" at bounding box center [1172, 656] width 98 height 25
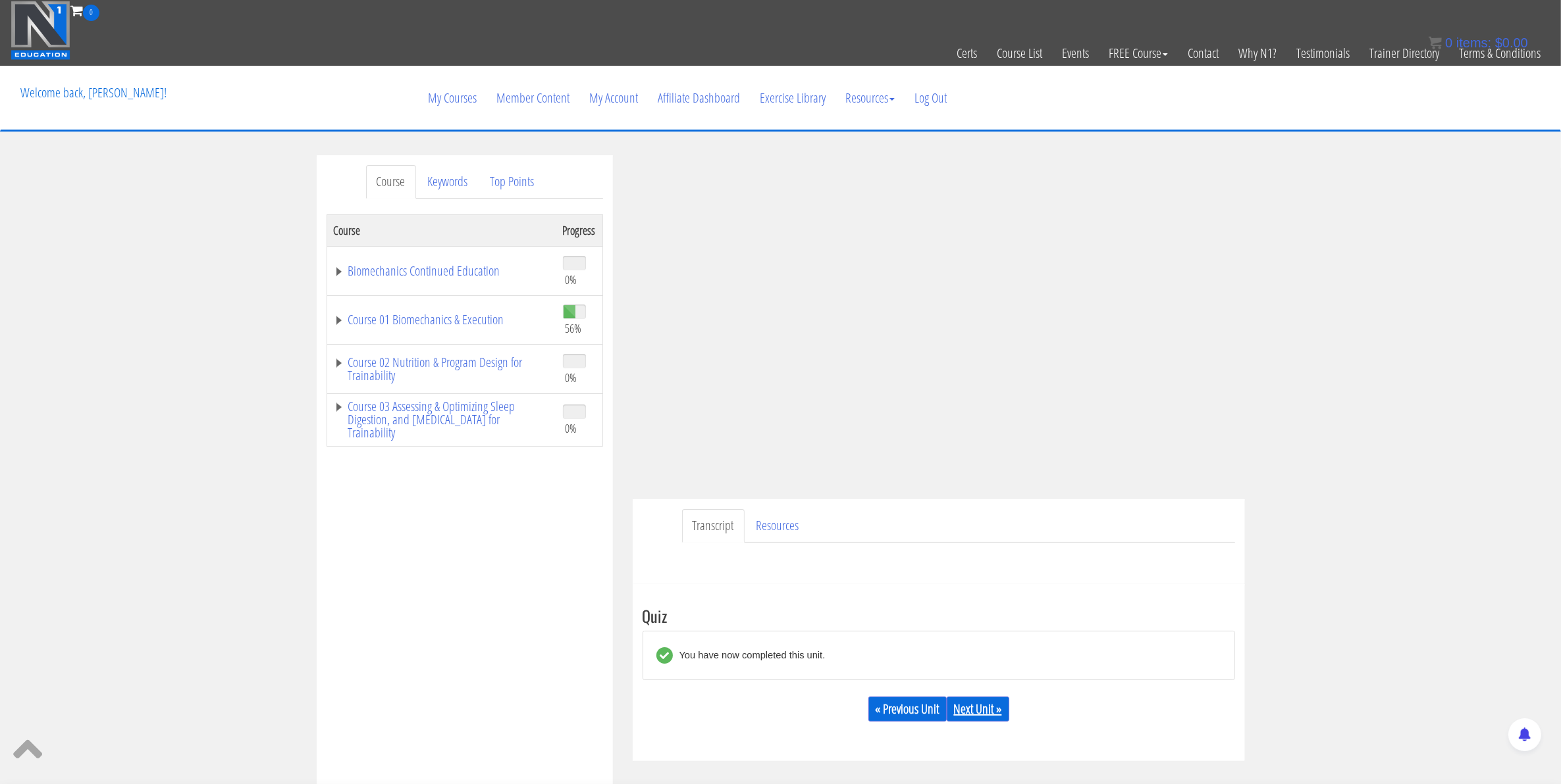
click at [996, 701] on link "Next Unit »" at bounding box center [977, 709] width 62 height 25
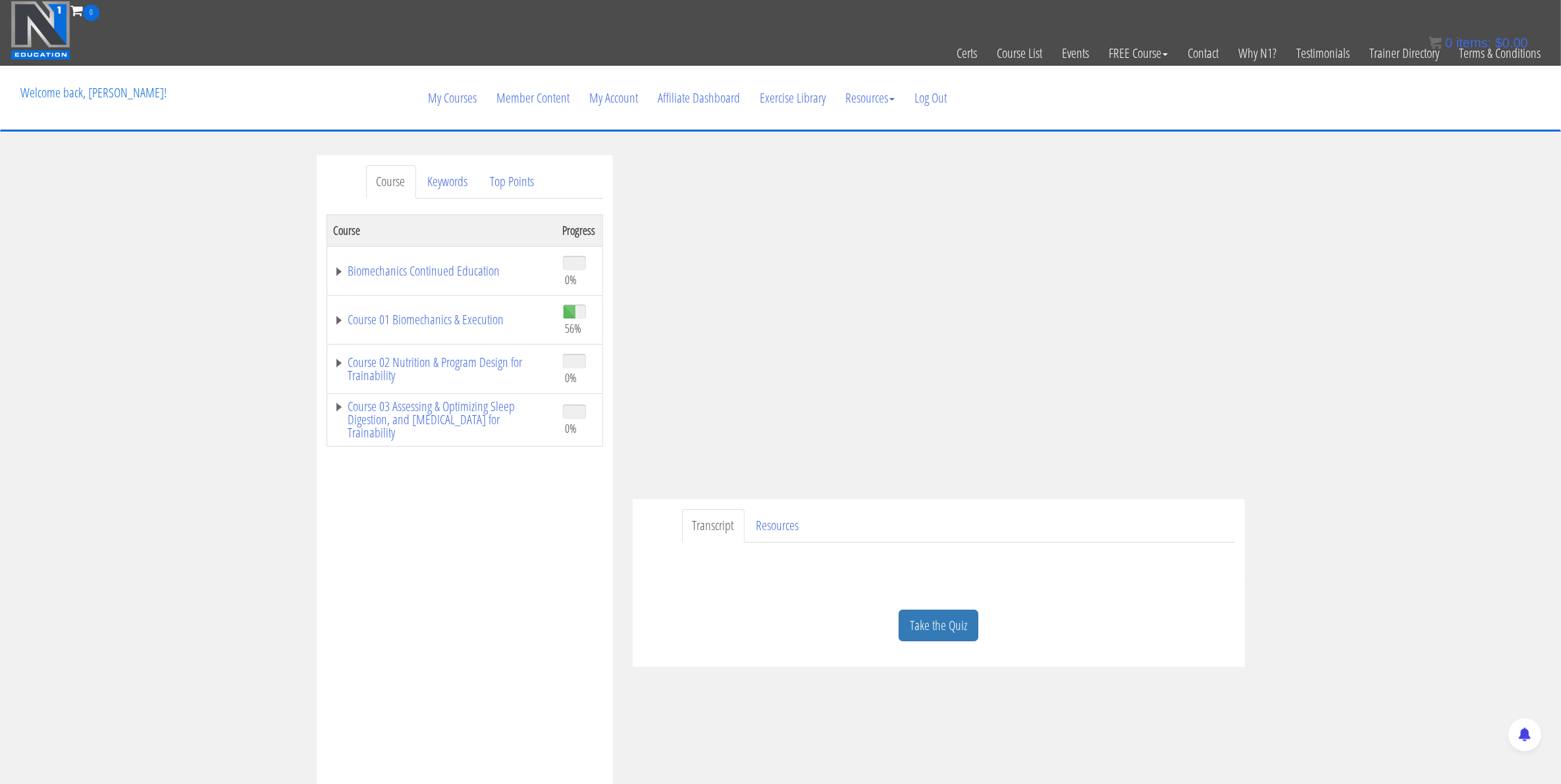
click at [280, 0] on nav "Toggle navigation 0 Certs Course List Events FREE Course Course Preview – Biome…" at bounding box center [780, 33] width 1561 height 66
drag, startPoint x: 969, startPoint y: 633, endPoint x: 1179, endPoint y: 662, distance: 212.0
click at [969, 633] on link "Take the Quiz" at bounding box center [938, 626] width 79 height 32
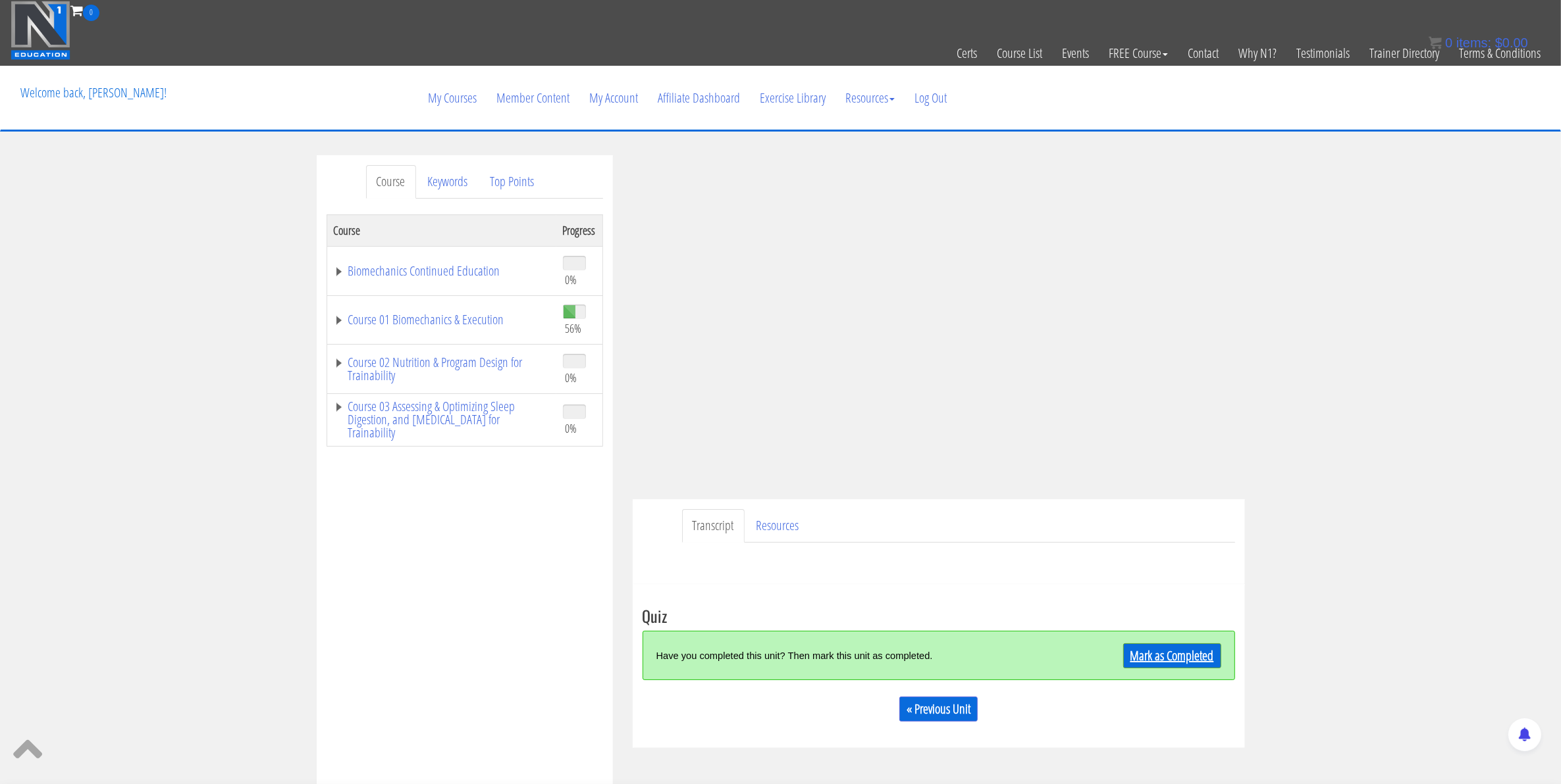
click at [1157, 655] on link "Mark as Completed" at bounding box center [1172, 656] width 98 height 25
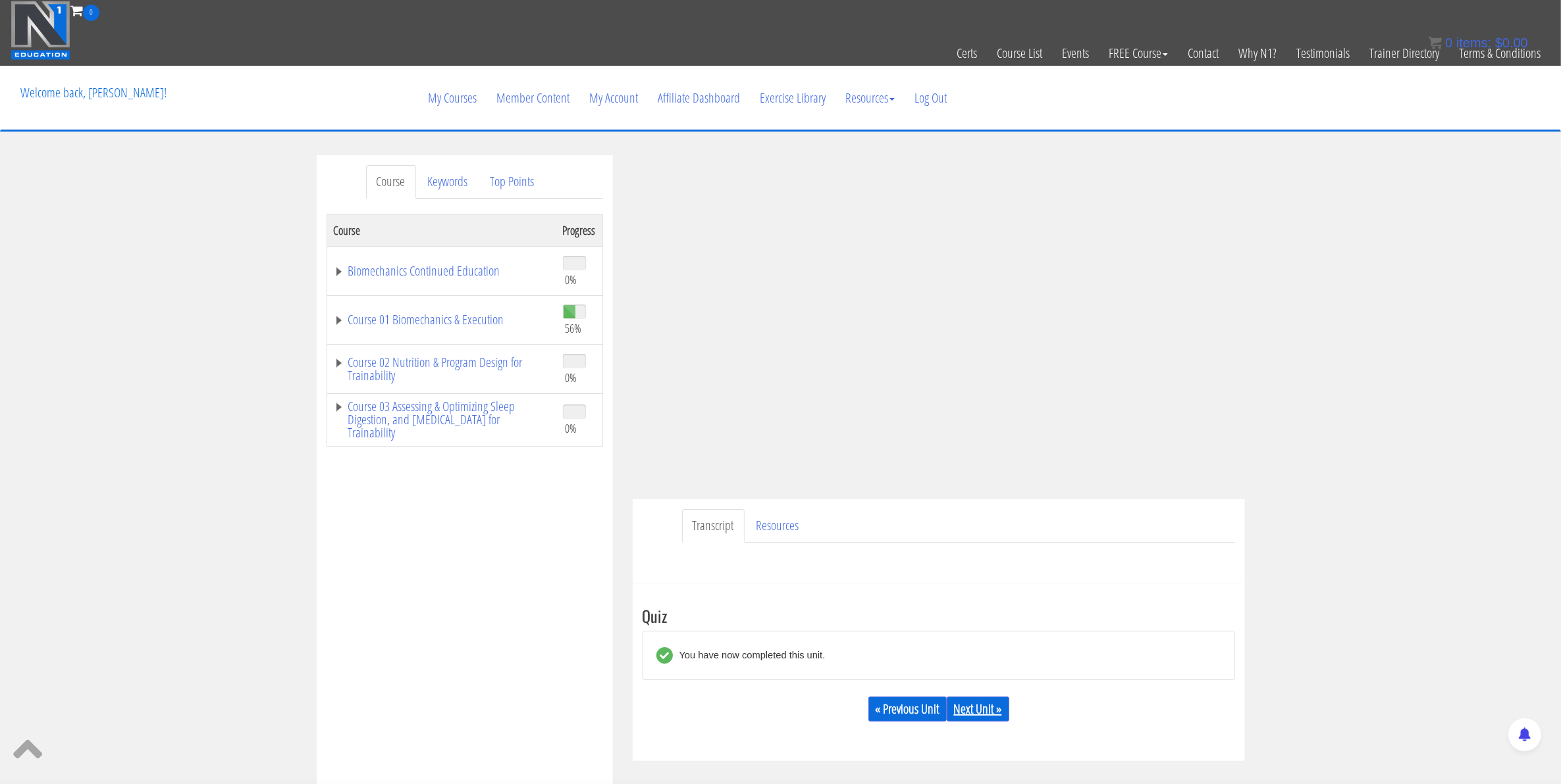
click at [995, 708] on link "Next Unit »" at bounding box center [977, 709] width 62 height 25
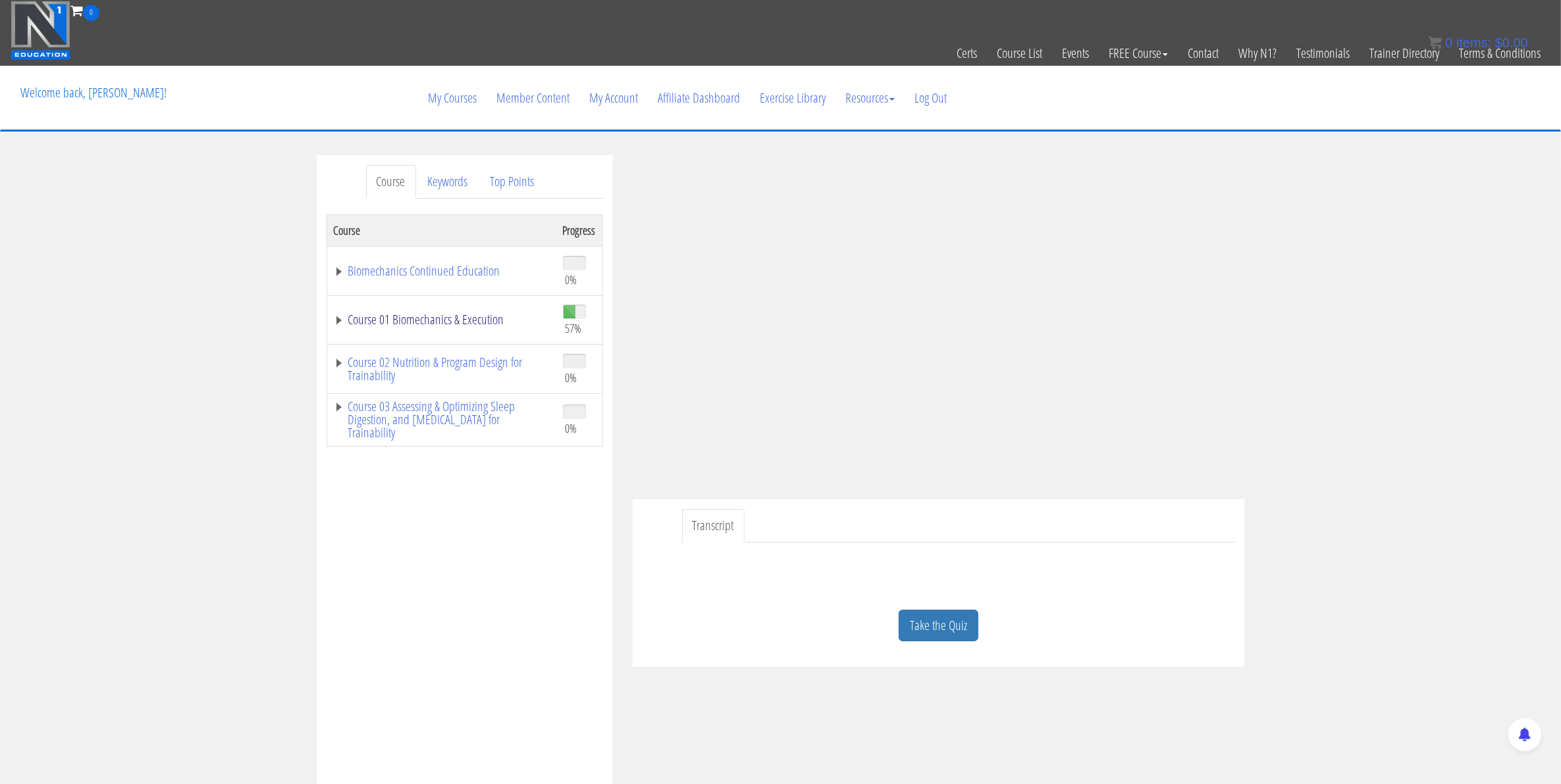
click at [345, 320] on link "Course 01 Biomechanics & Execution" at bounding box center [441, 319] width 216 height 13
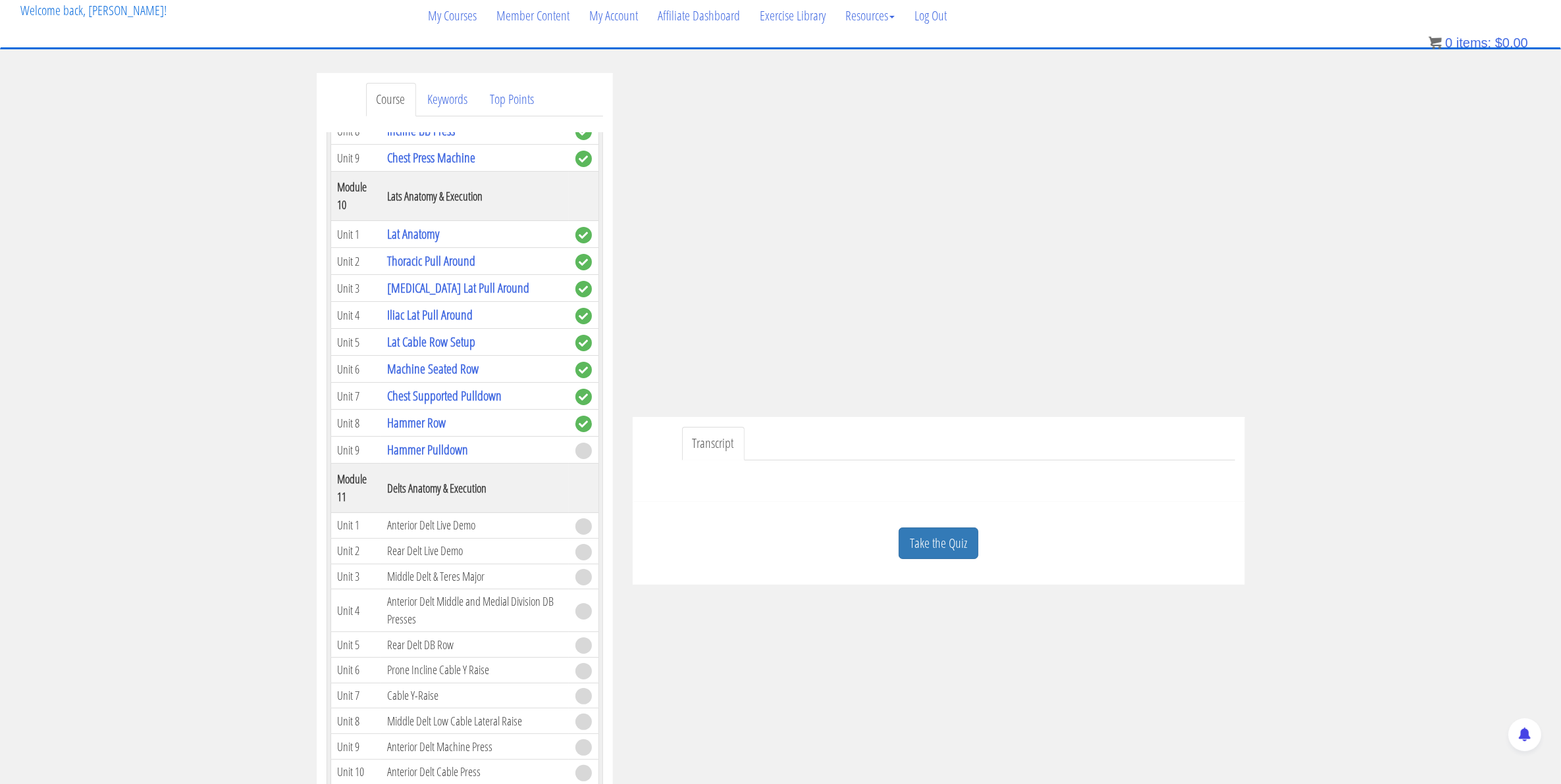
scroll to position [2367, 0]
click at [933, 543] on link "Take the Quiz" at bounding box center [938, 543] width 79 height 32
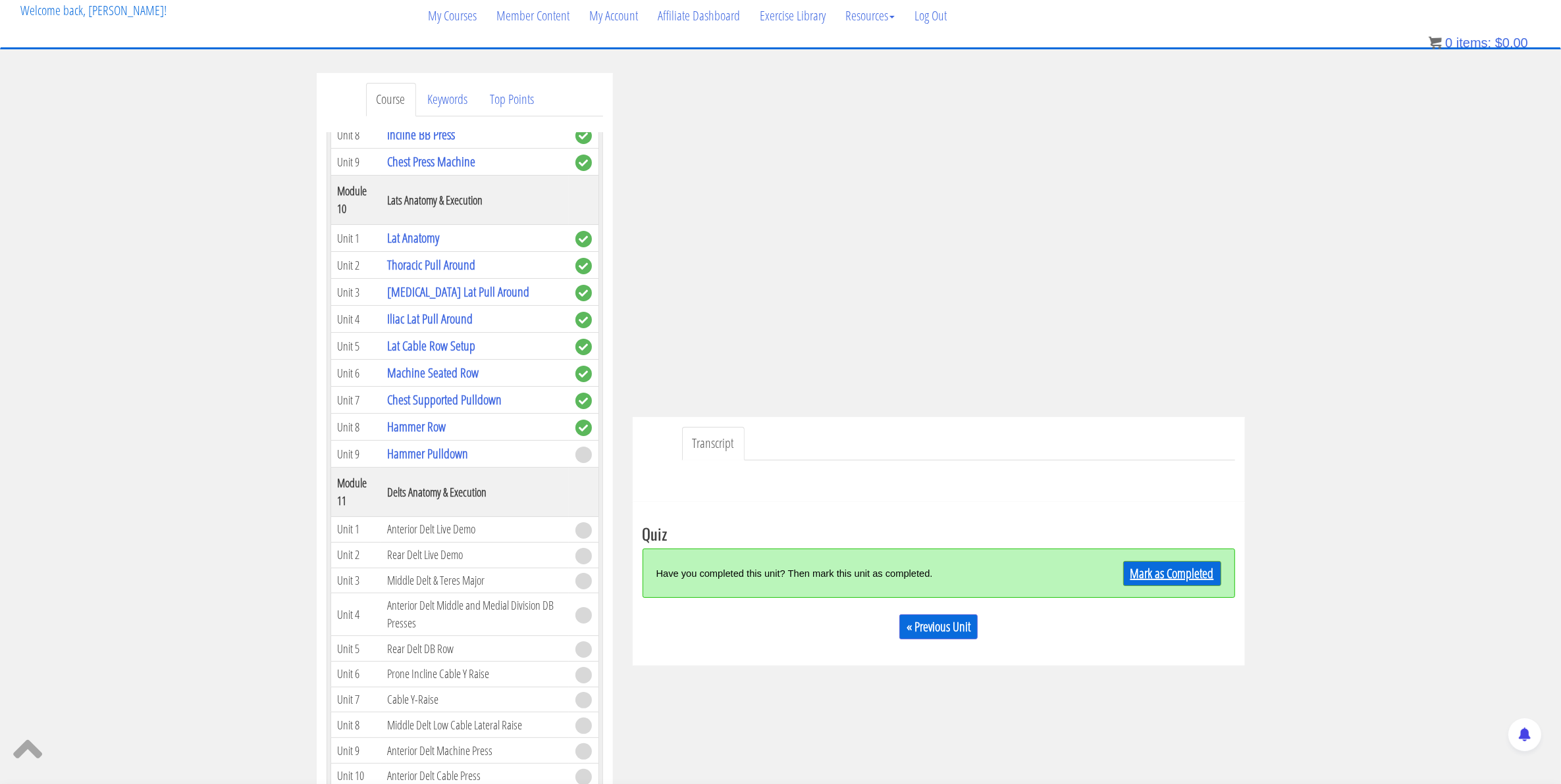
click at [1142, 578] on link "Mark as Completed" at bounding box center [1172, 574] width 98 height 25
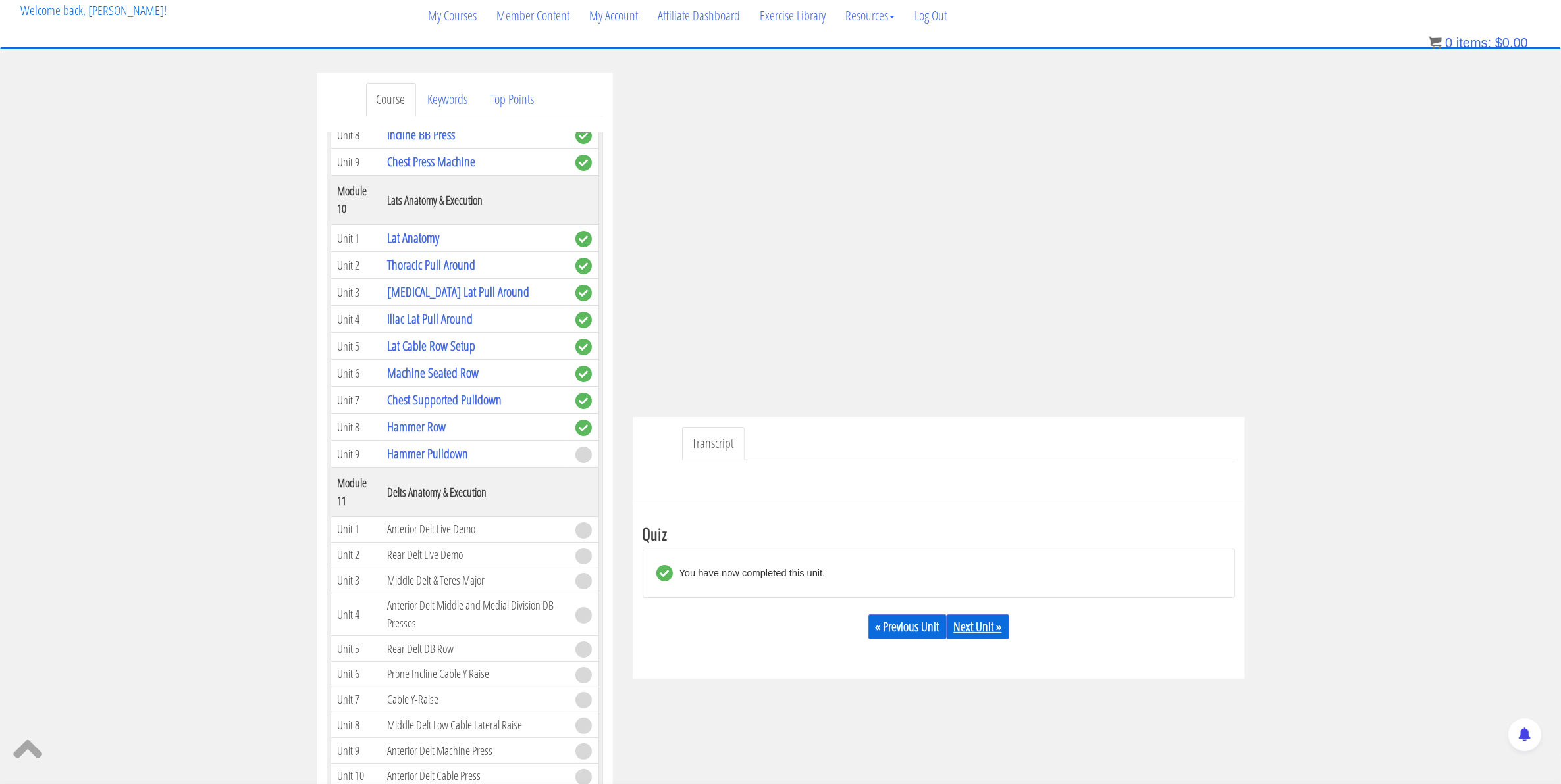
click at [1002, 623] on link "Next Unit »" at bounding box center [977, 627] width 62 height 25
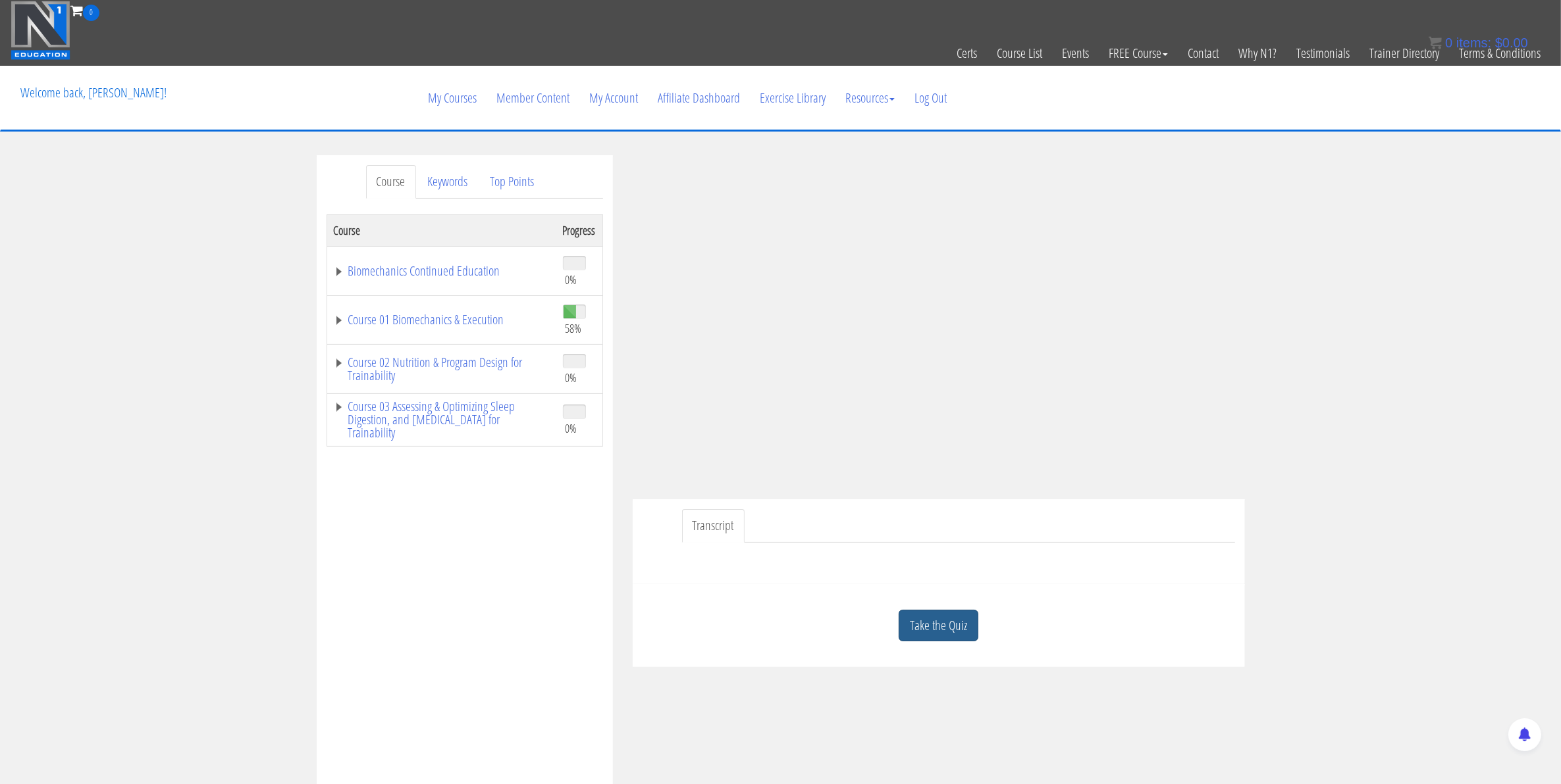
click at [956, 633] on link "Take the Quiz" at bounding box center [938, 626] width 79 height 32
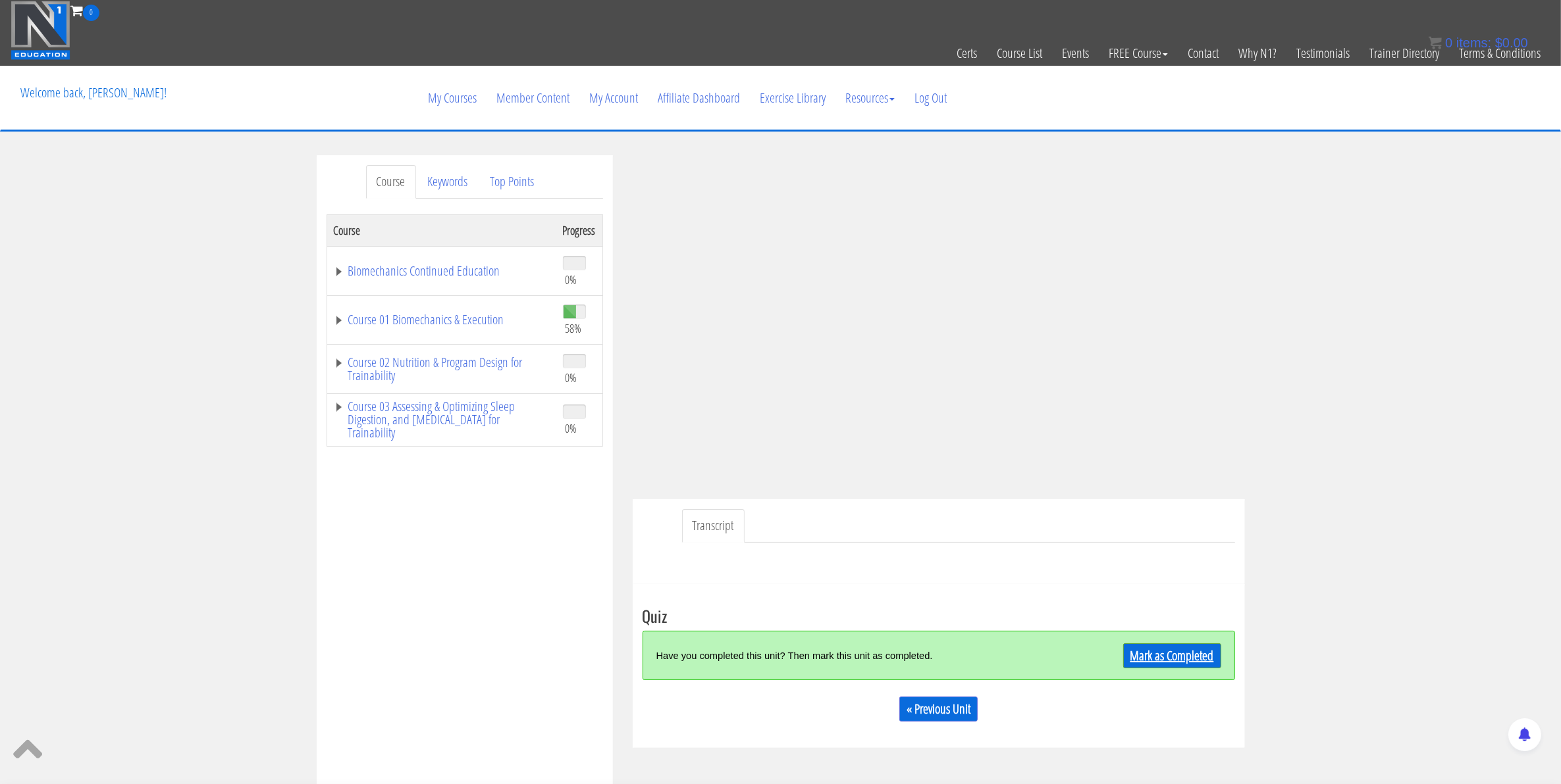
click at [1175, 660] on link "Mark as Completed" at bounding box center [1172, 656] width 98 height 25
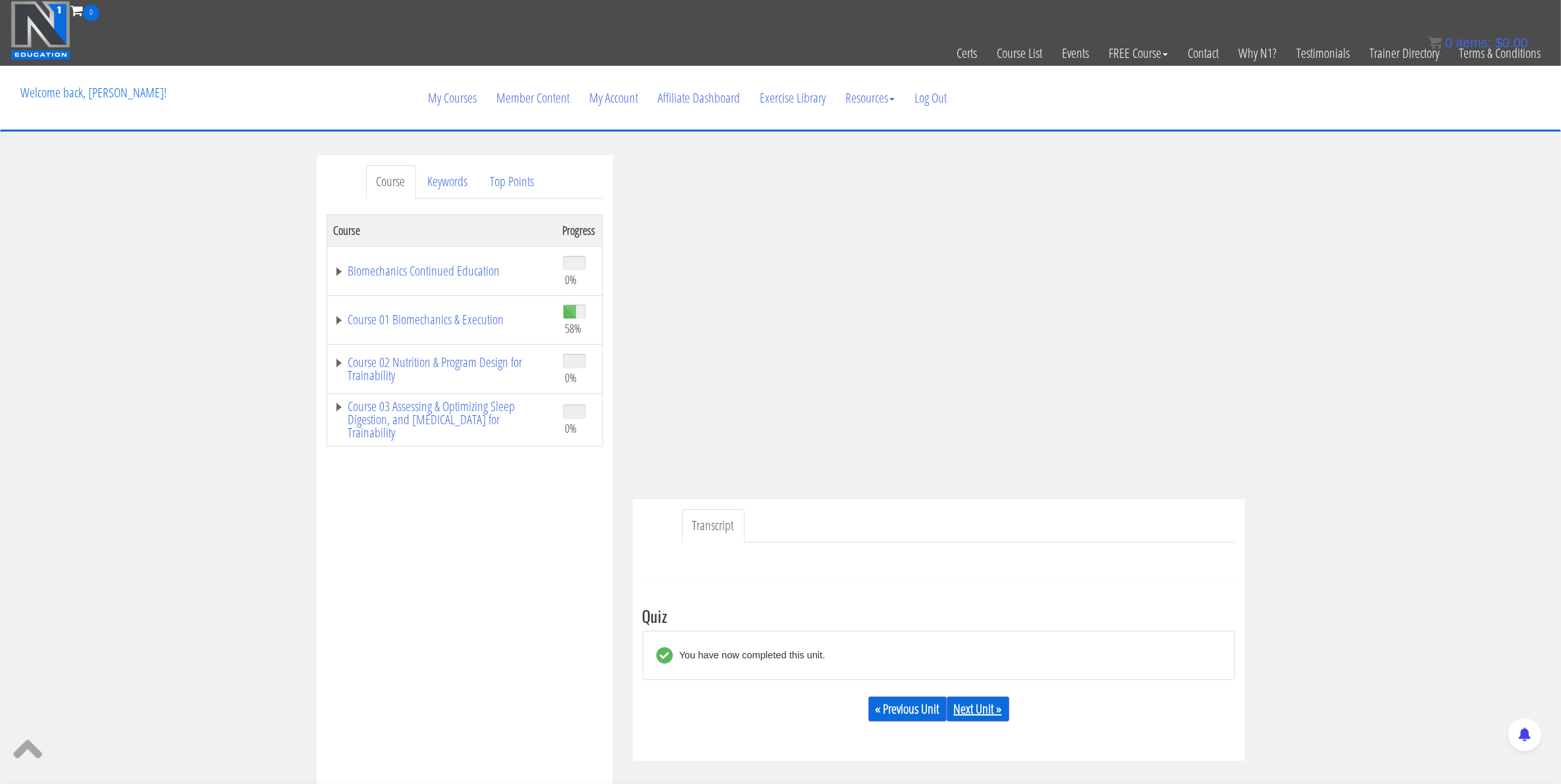
click at [978, 721] on link "Next Unit »" at bounding box center [977, 709] width 62 height 25
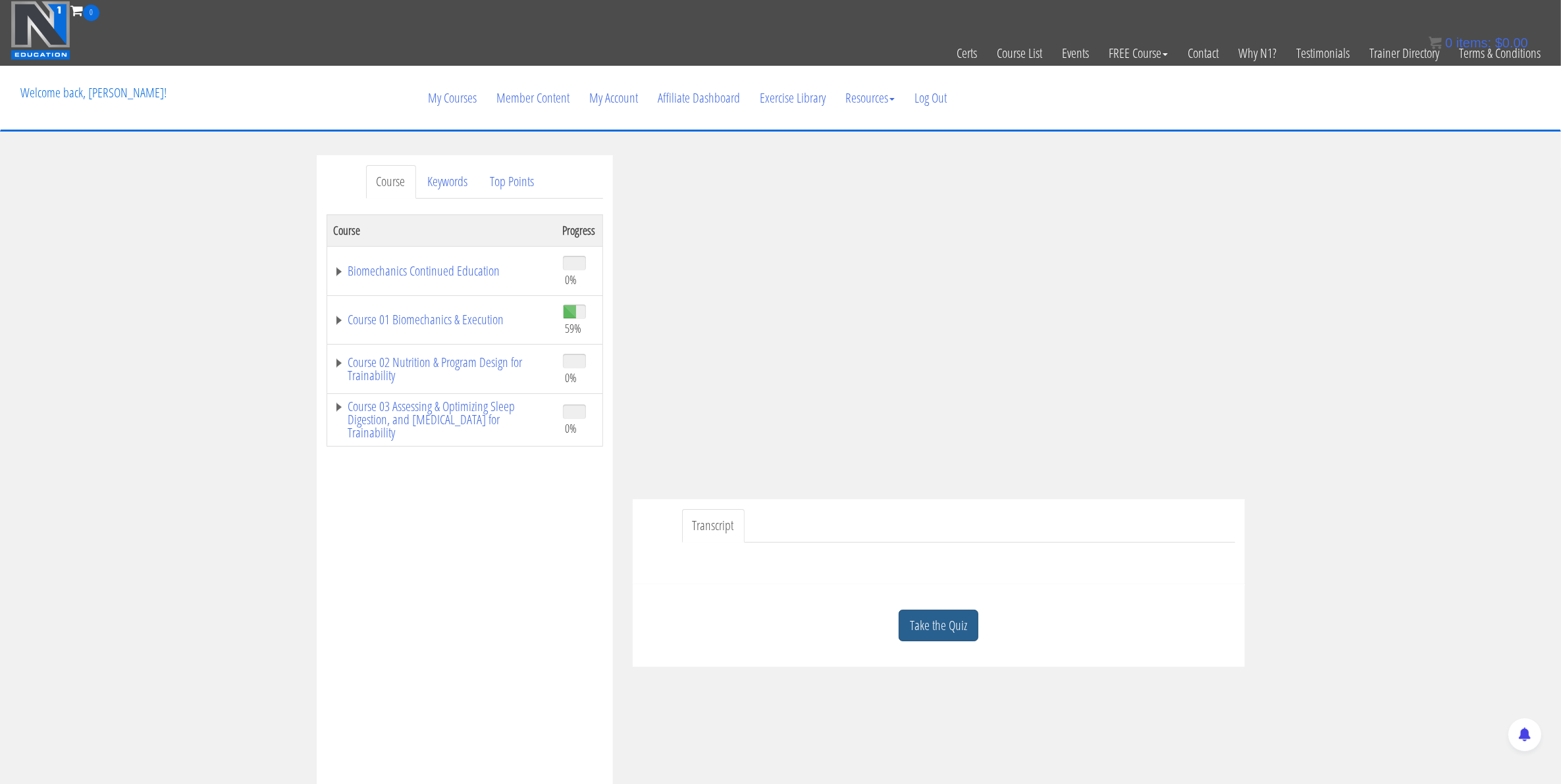
click at [922, 609] on div "Take the Quiz" at bounding box center [939, 626] width 592 height 64
click at [929, 628] on link "Take the Quiz" at bounding box center [938, 626] width 79 height 32
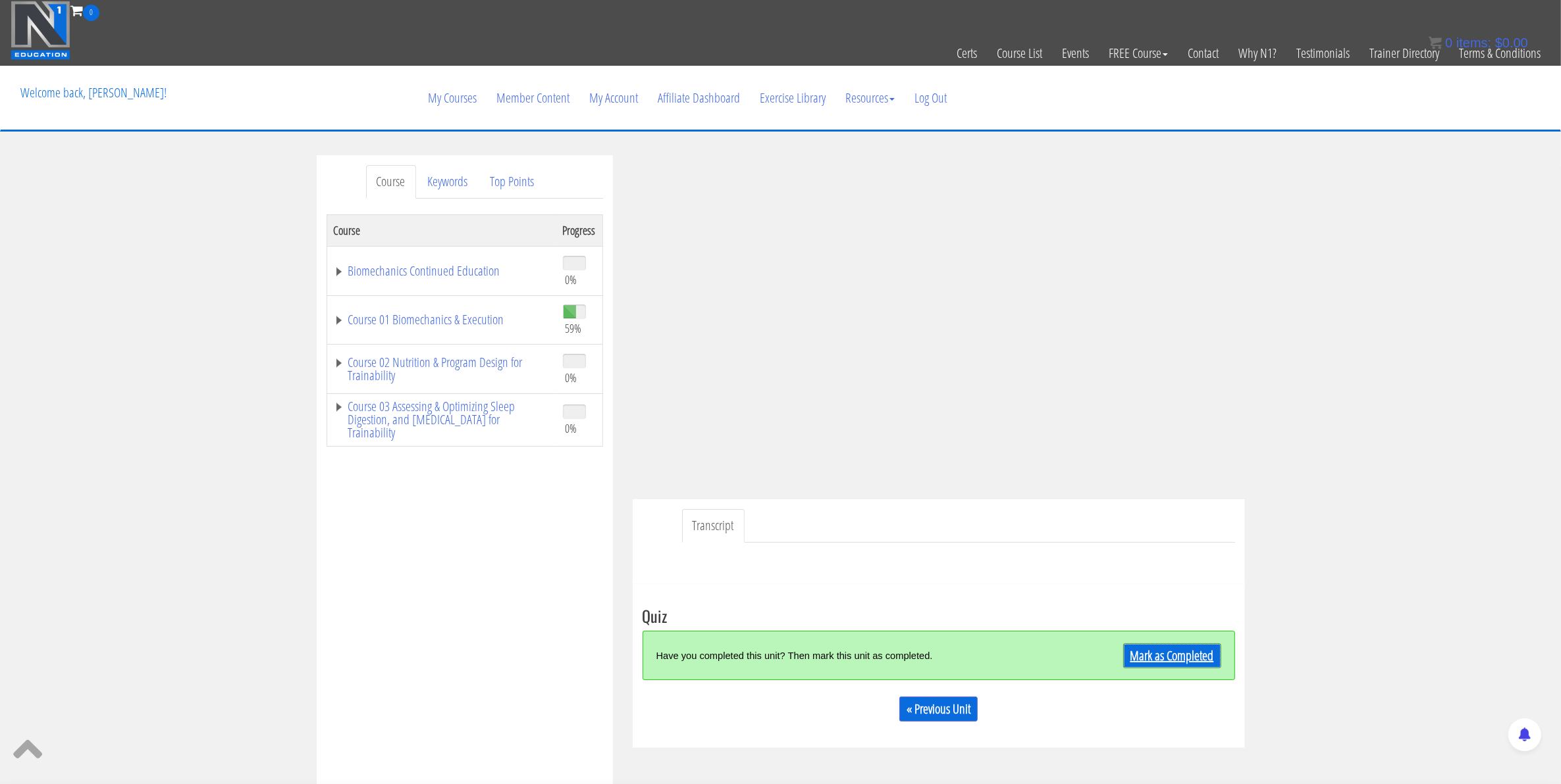
click at [1166, 655] on link "Mark as Completed" at bounding box center [1172, 656] width 98 height 25
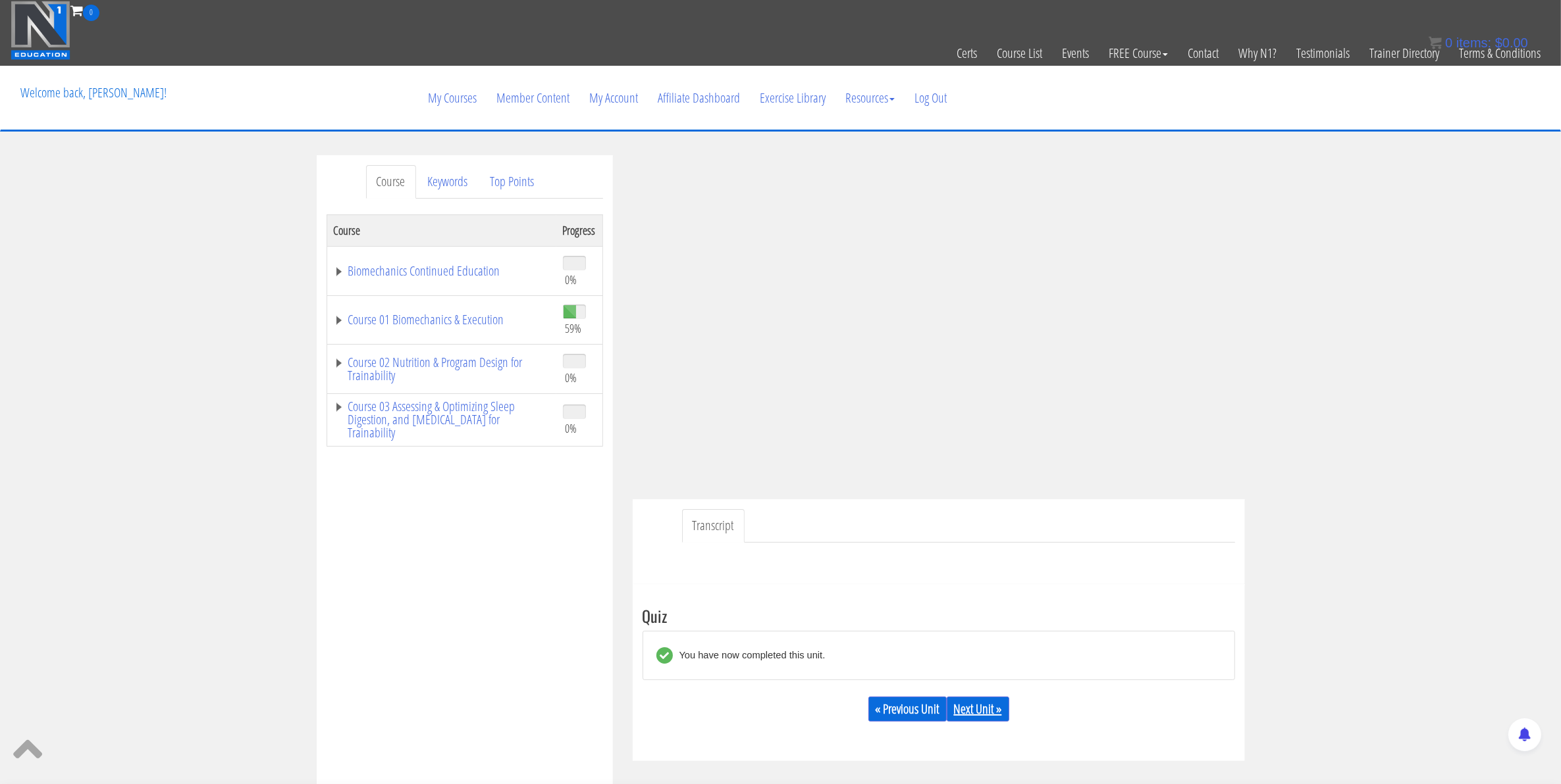
click at [981, 705] on link "Next Unit »" at bounding box center [977, 709] width 62 height 25
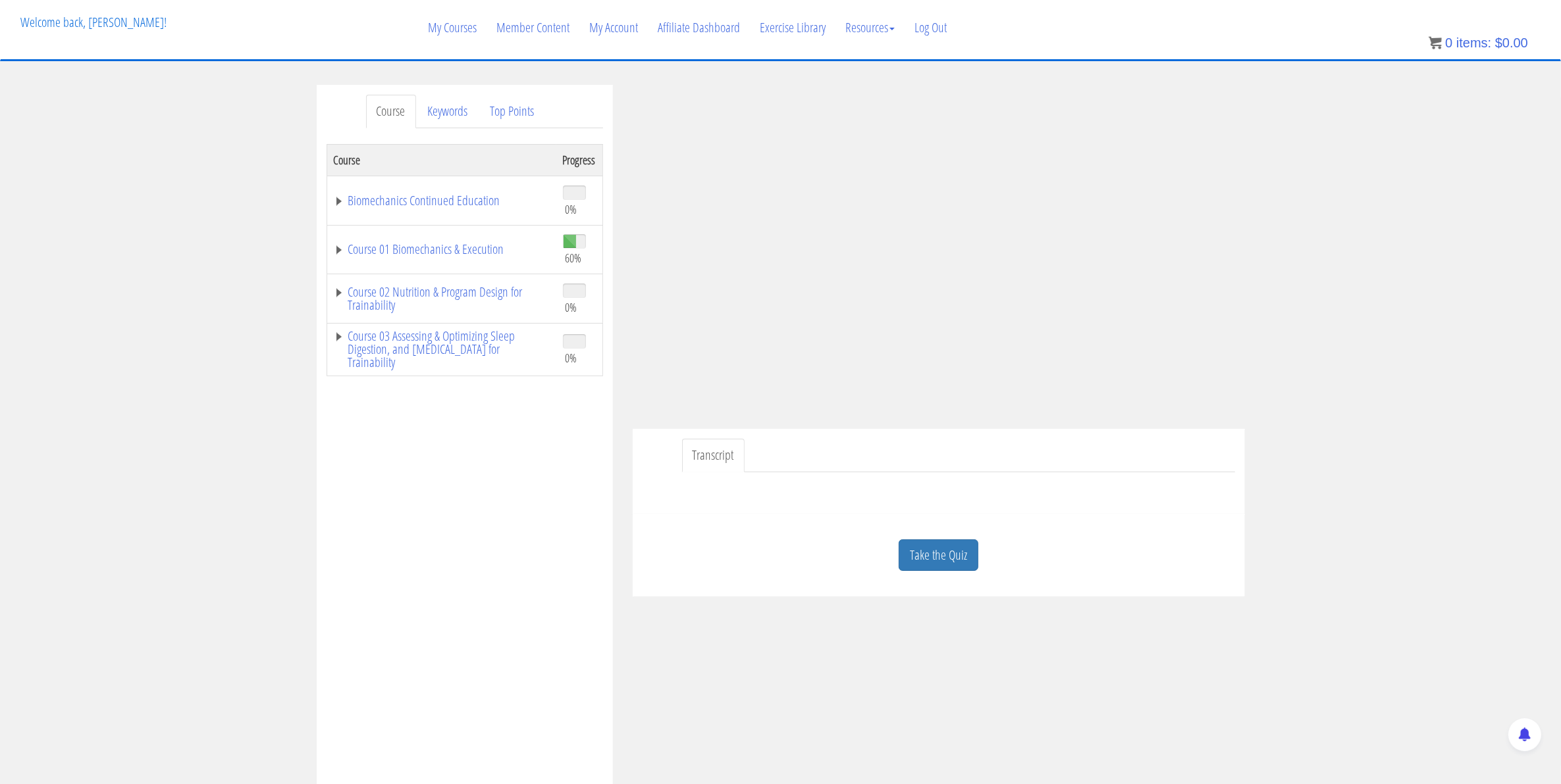
scroll to position [83, 0]
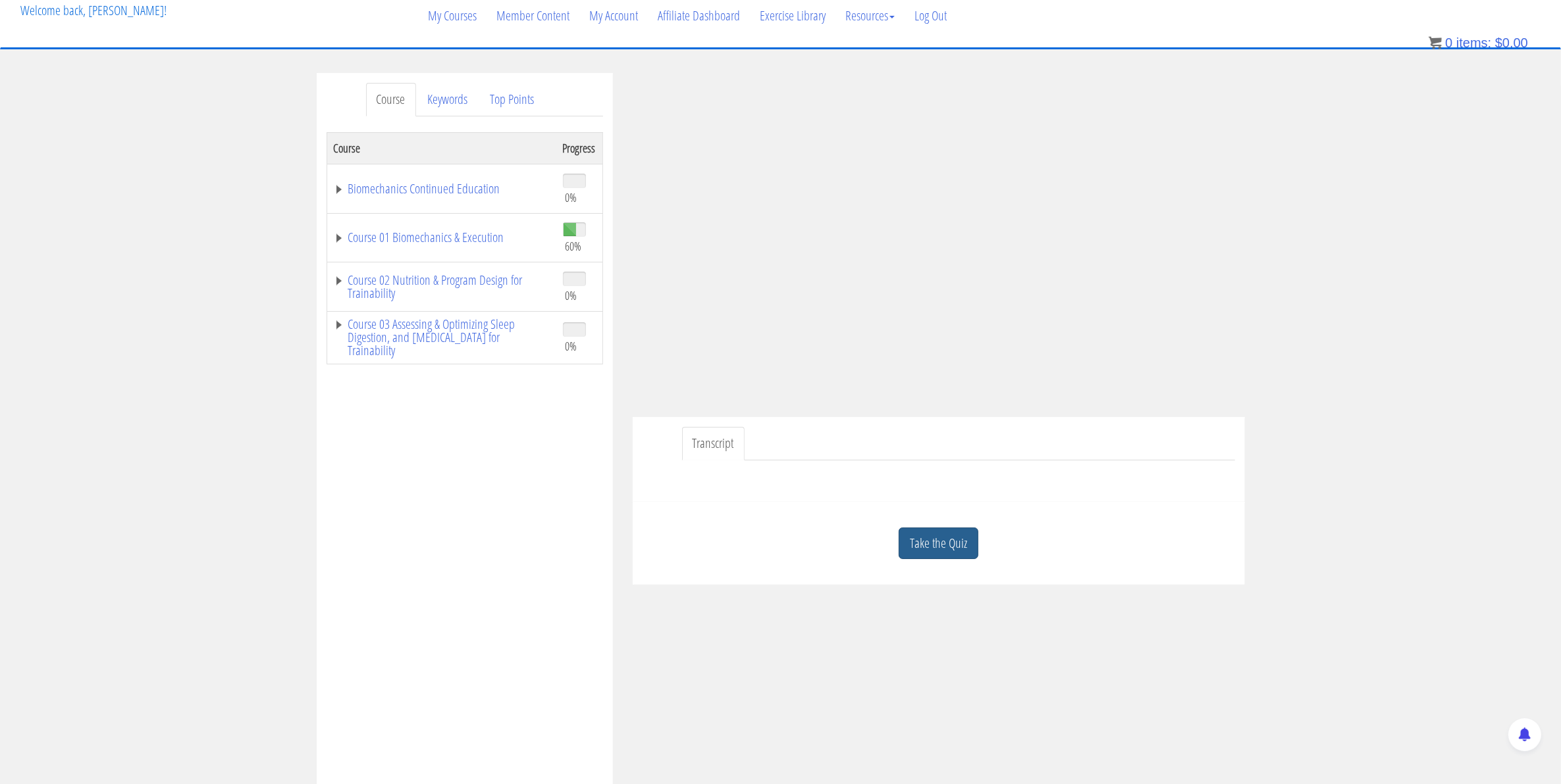
click at [921, 546] on link "Take the Quiz" at bounding box center [938, 543] width 79 height 32
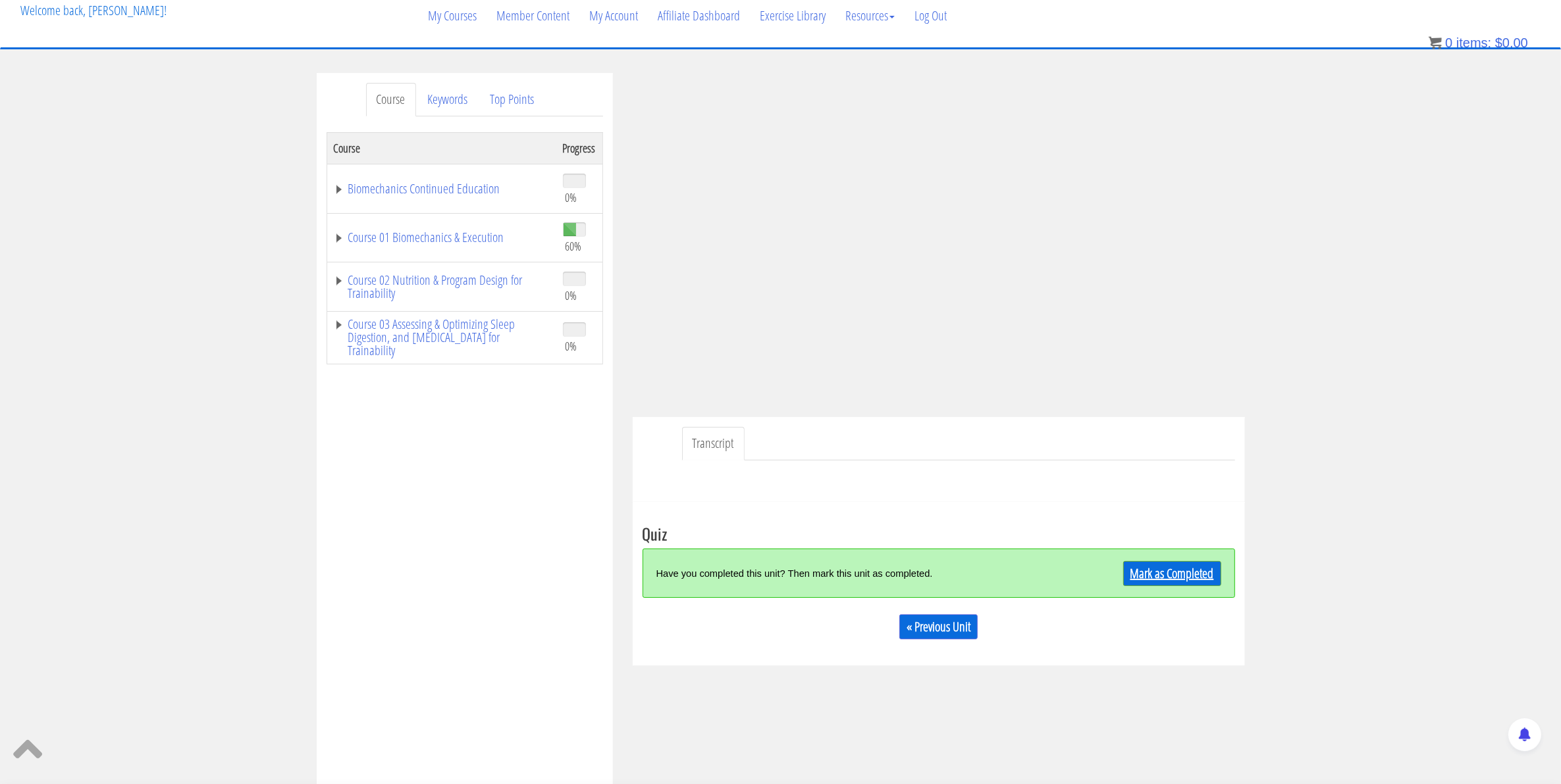
click at [1138, 573] on link "Mark as Completed" at bounding box center [1172, 574] width 98 height 25
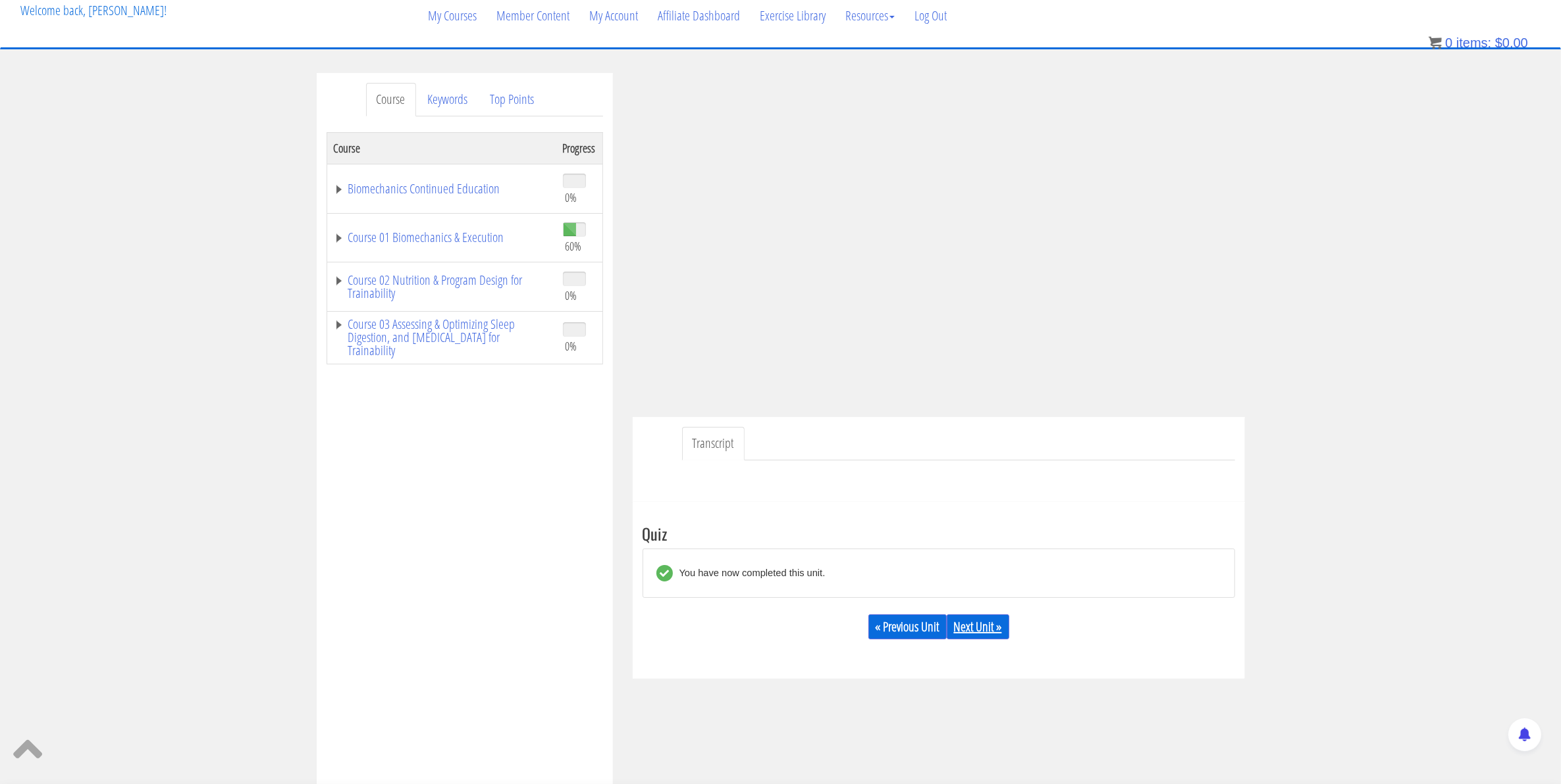
click at [960, 636] on link "Next Unit »" at bounding box center [977, 627] width 62 height 25
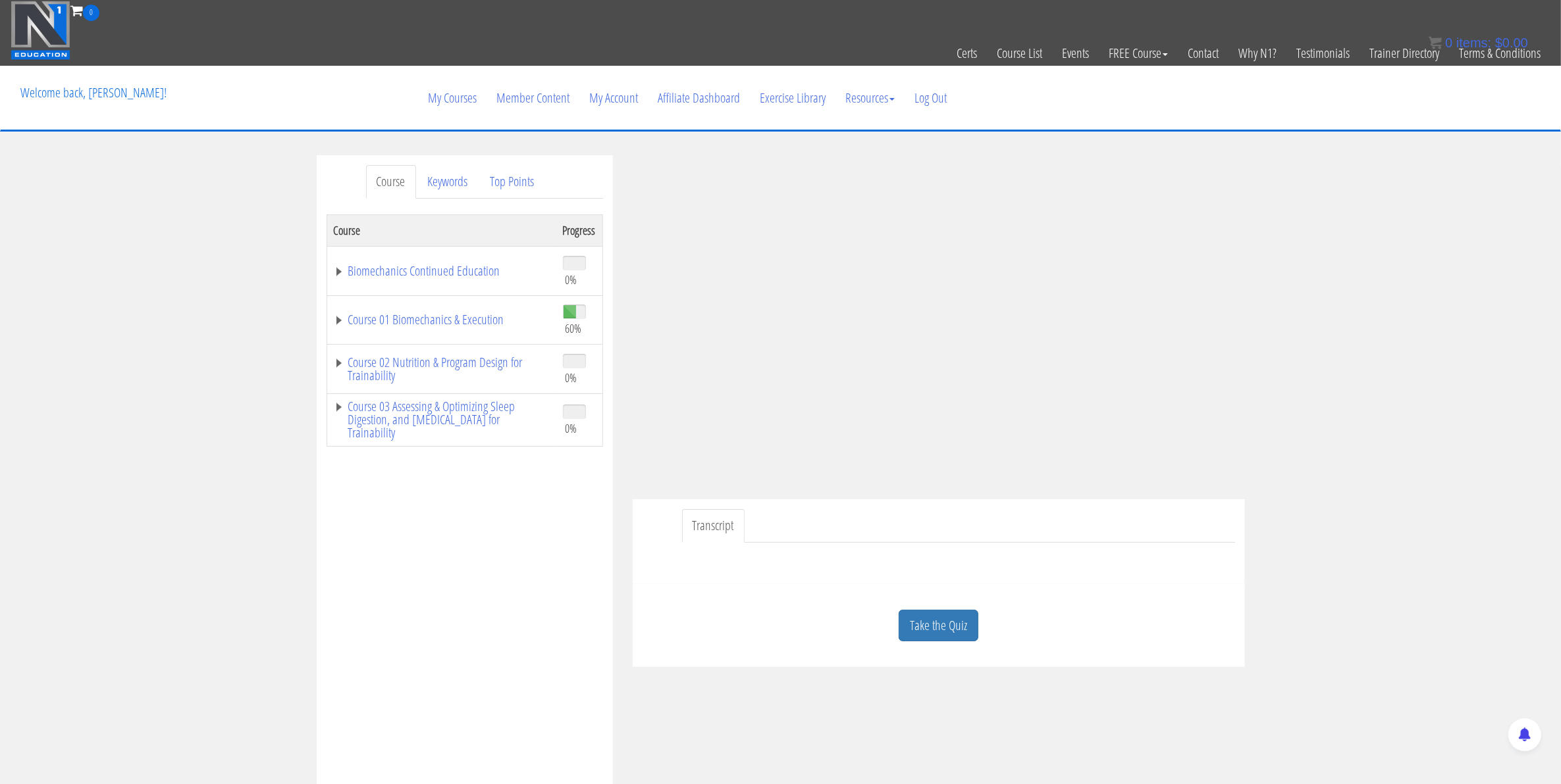
click at [949, 639] on link "Take the Quiz" at bounding box center [938, 626] width 79 height 32
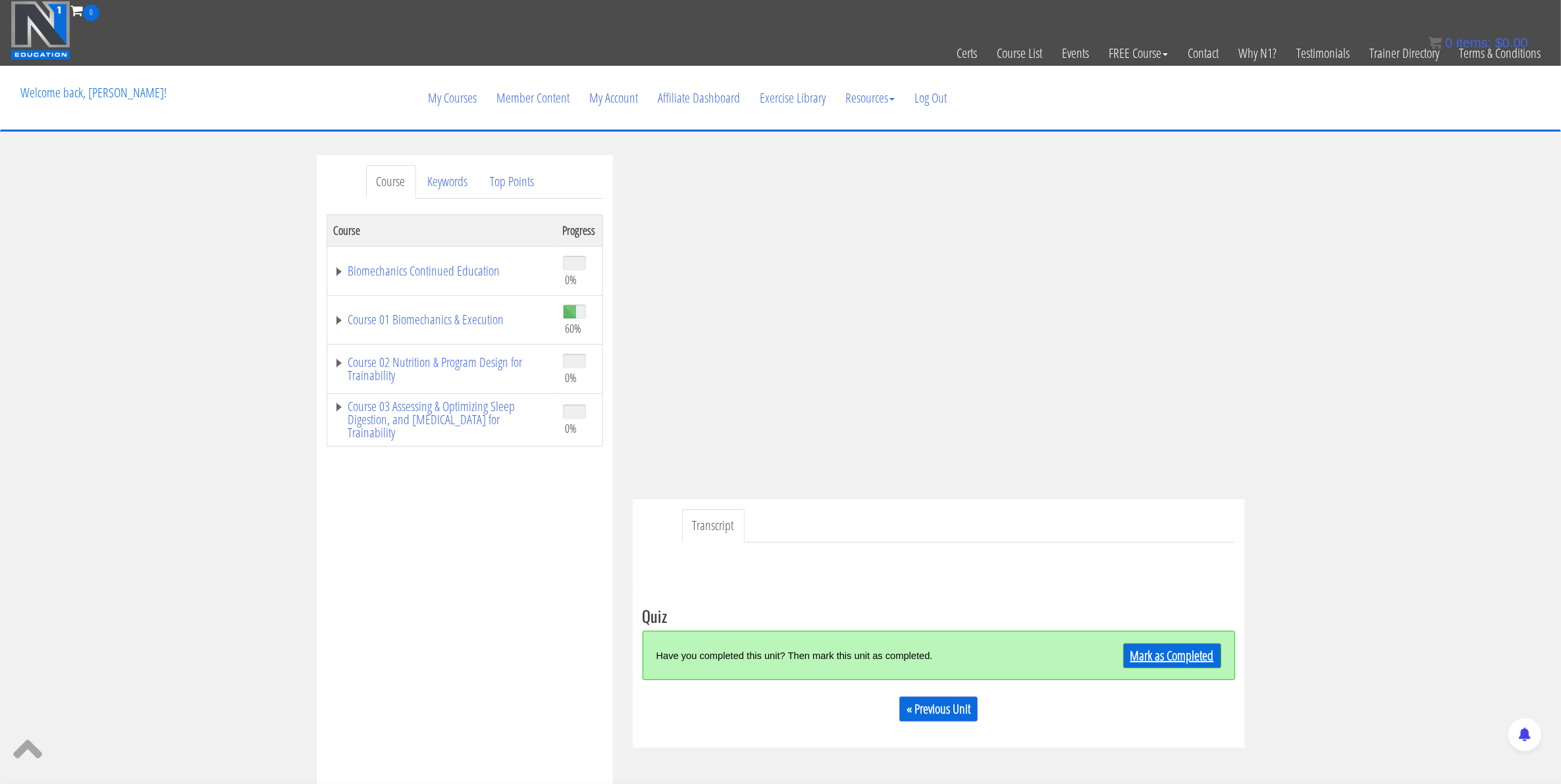
drag, startPoint x: 1161, startPoint y: 653, endPoint x: 1038, endPoint y: 689, distance: 128.2
click at [1159, 653] on link "Mark as Completed" at bounding box center [1172, 656] width 98 height 25
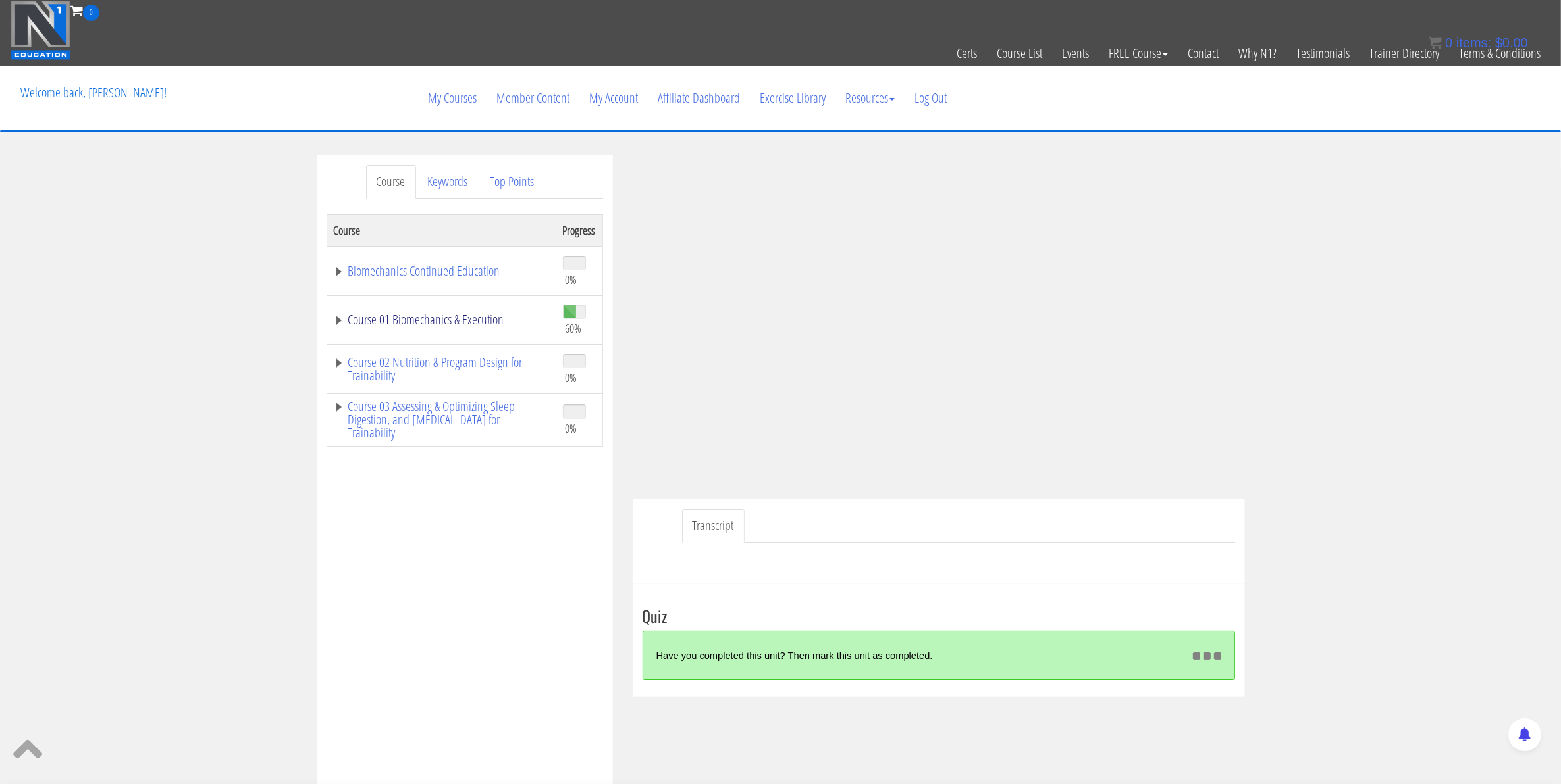
click at [340, 319] on link "Course 01 Biomechanics & Execution" at bounding box center [441, 319] width 216 height 13
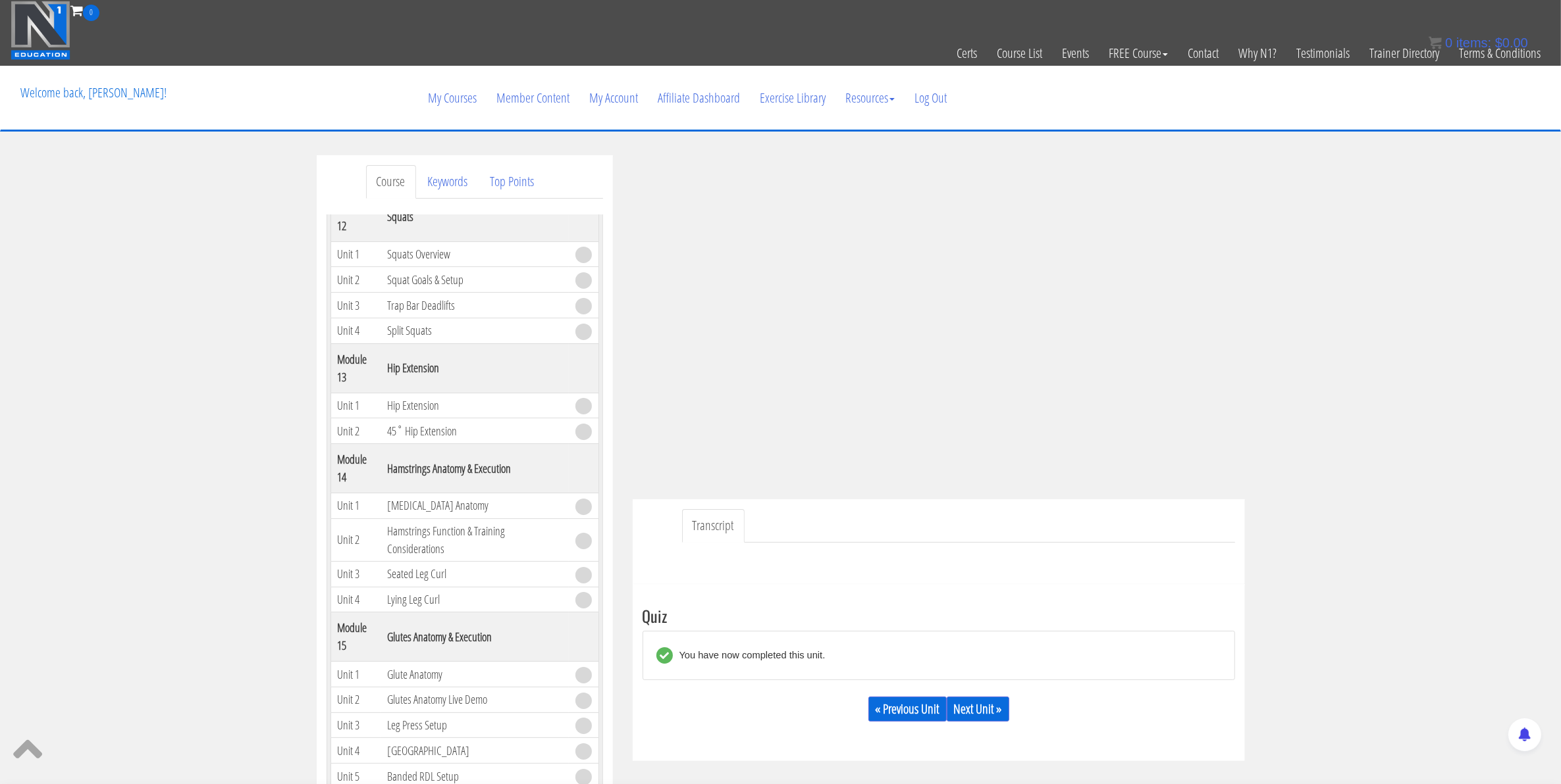
scroll to position [3125, 0]
click at [965, 702] on link "Next Unit »" at bounding box center [977, 709] width 62 height 25
click at [989, 715] on link "Next Unit »" at bounding box center [977, 709] width 62 height 25
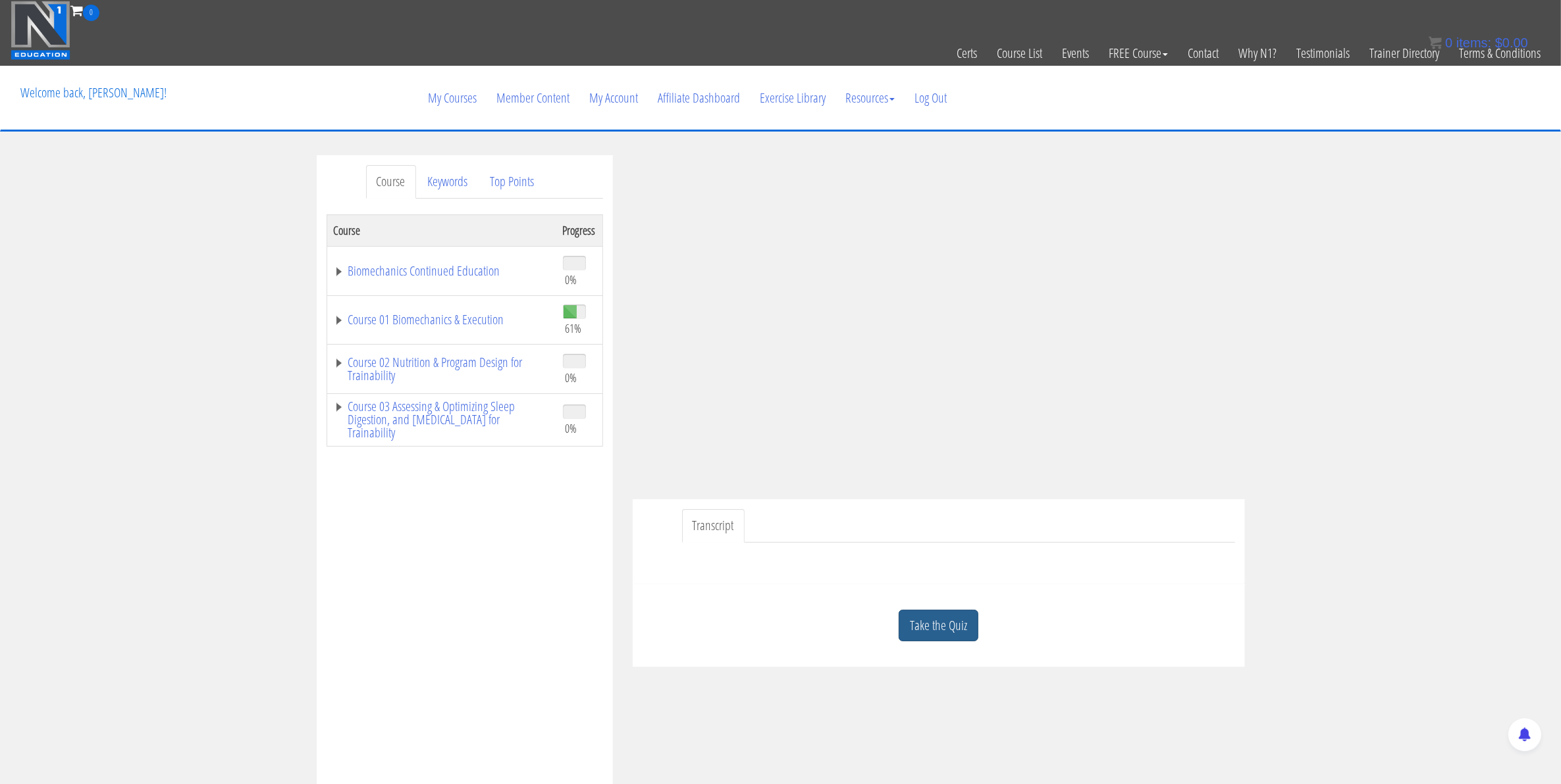
click at [942, 632] on link "Take the Quiz" at bounding box center [938, 626] width 79 height 32
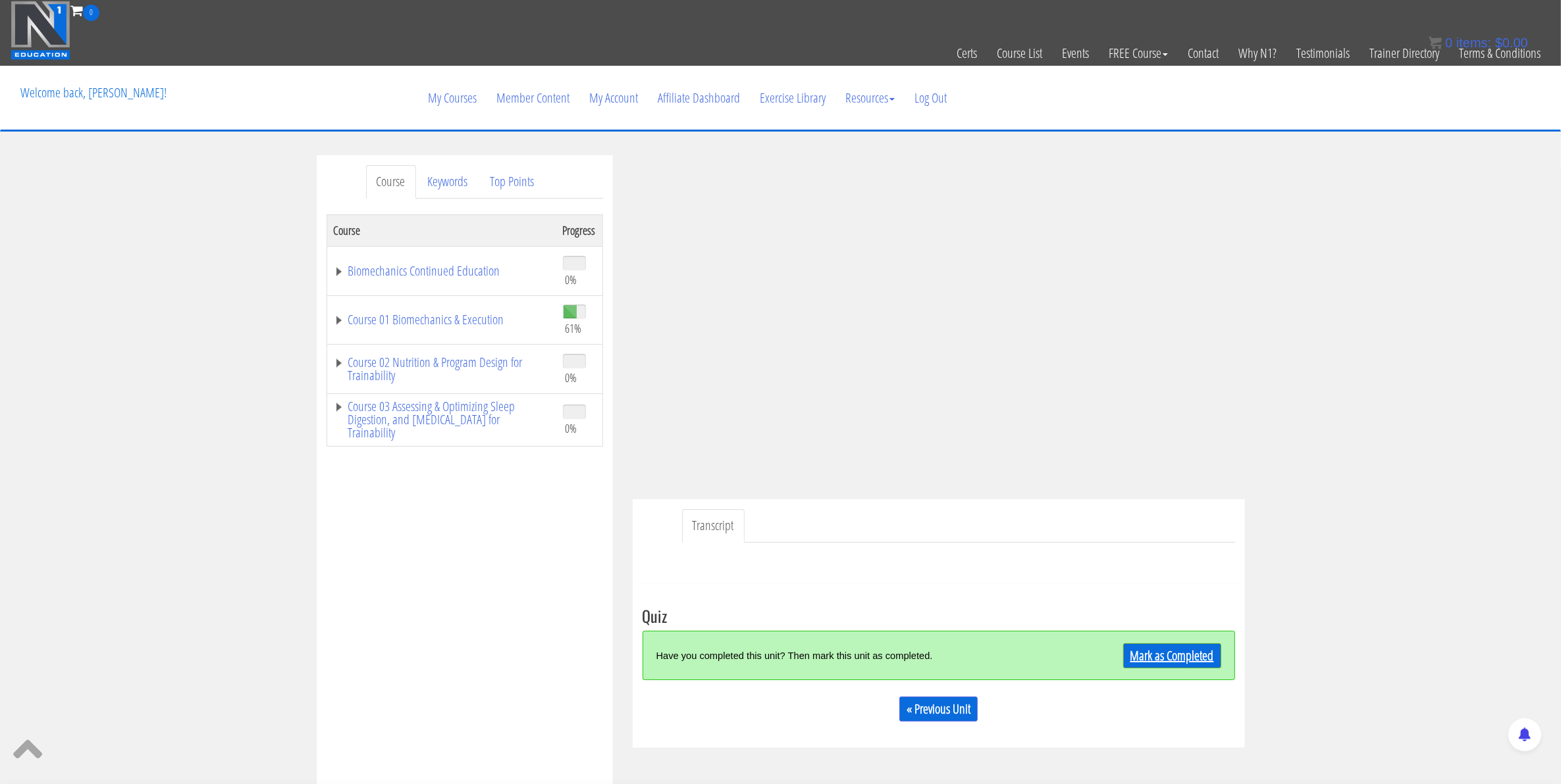
drag, startPoint x: 1160, startPoint y: 658, endPoint x: 1137, endPoint y: 681, distance: 32.5
click at [1162, 659] on link "Mark as Completed" at bounding box center [1172, 656] width 98 height 25
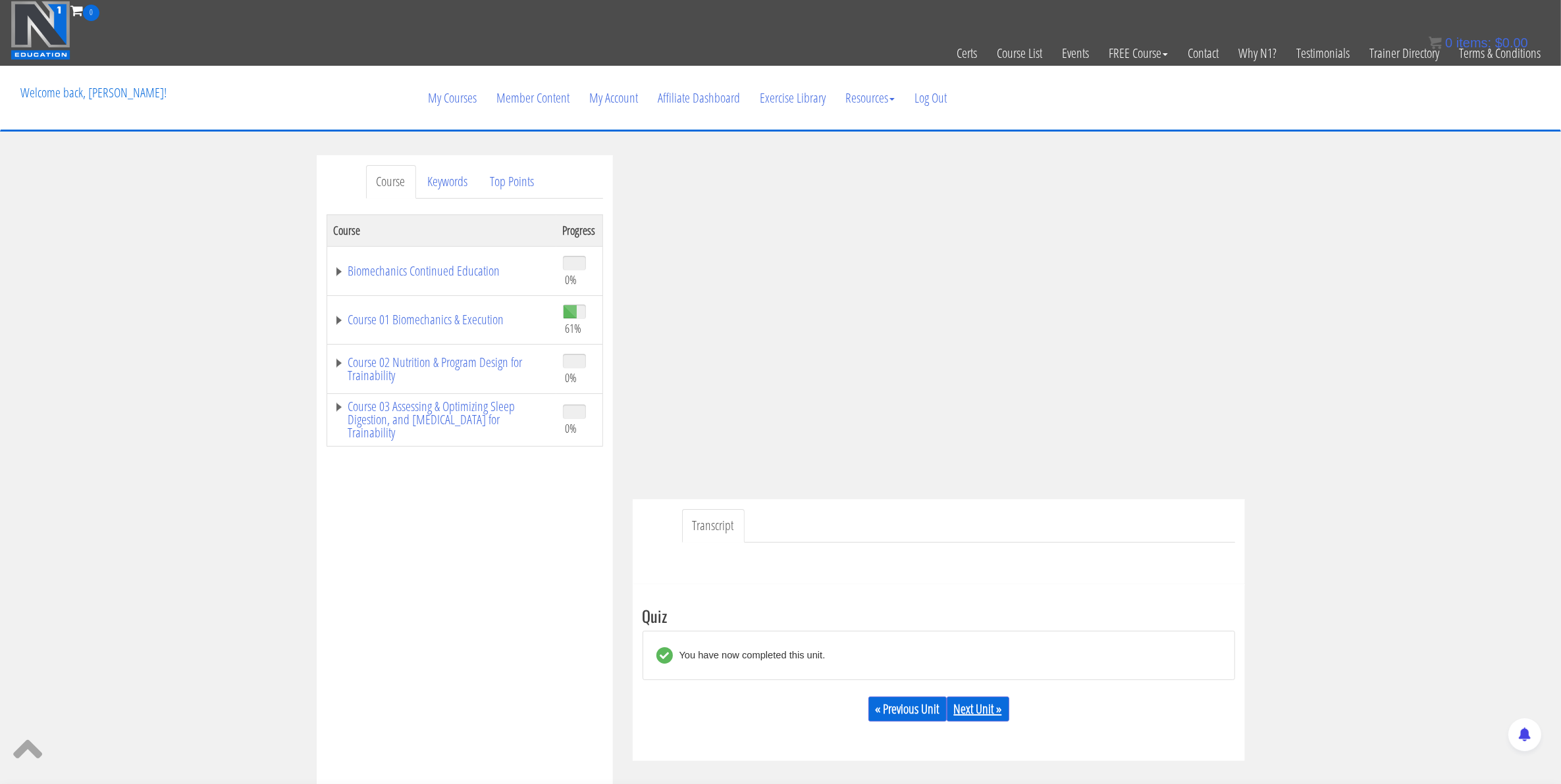
click at [998, 721] on link "Next Unit »" at bounding box center [977, 709] width 62 height 25
